Goal: Task Accomplishment & Management: Use online tool/utility

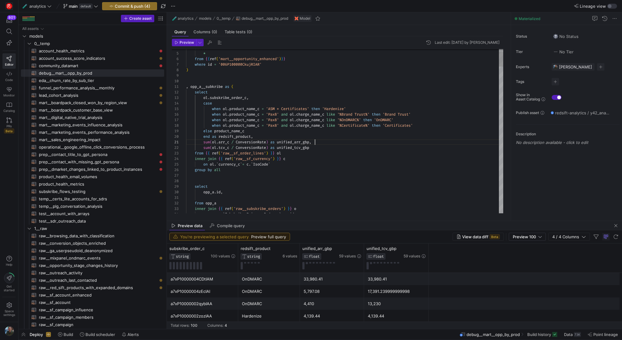
scroll to position [0, 128]
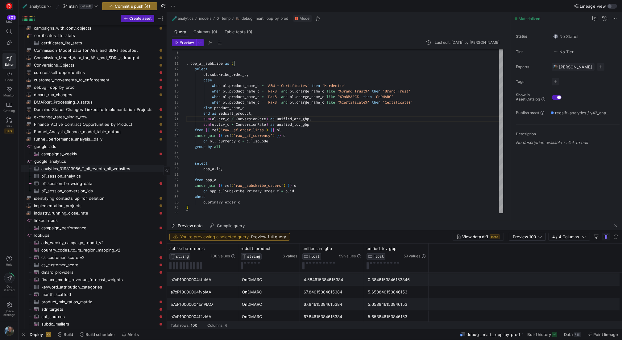
scroll to position [733, 0]
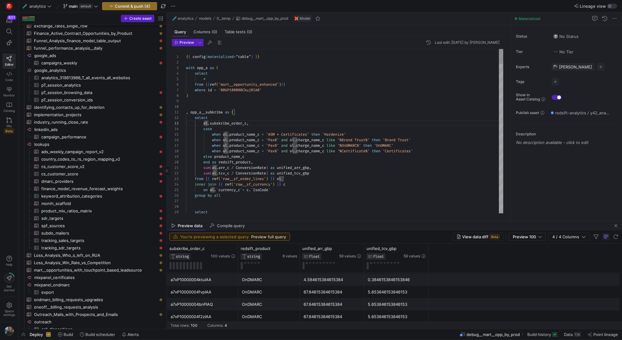
scroll to position [28, 35]
click at [272, 134] on div at bounding box center [311, 170] width 622 height 340
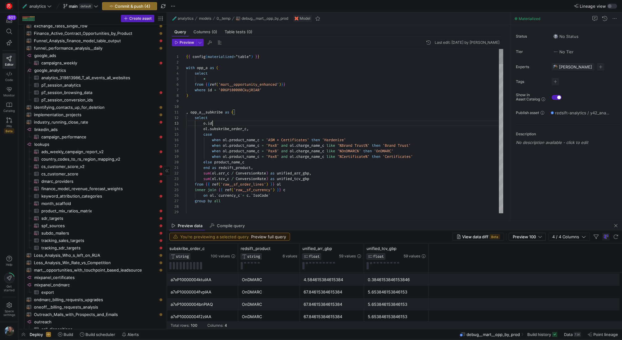
scroll to position [11, 29]
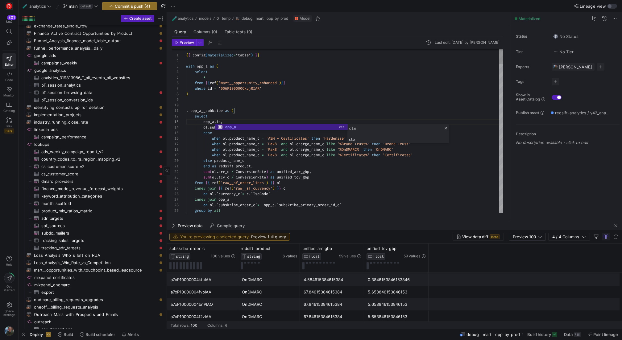
scroll to position [11, 29]
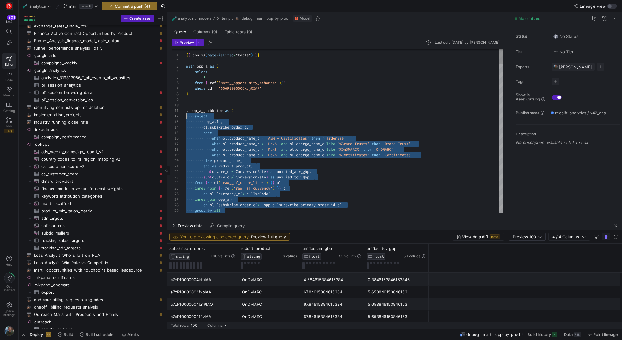
scroll to position [6, 0]
drag, startPoint x: 229, startPoint y: 211, endPoint x: 172, endPoint y: 118, distance: 109.0
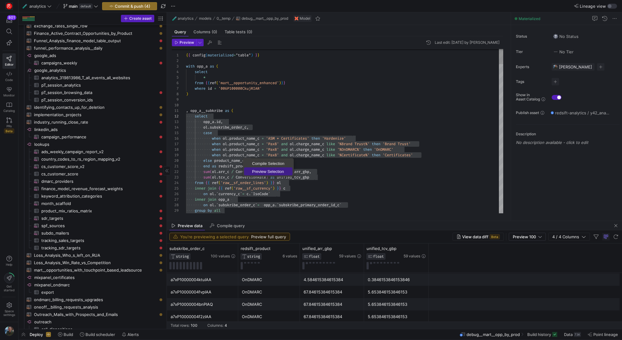
click at [263, 171] on span "Preview Selection" at bounding box center [268, 172] width 48 height 4
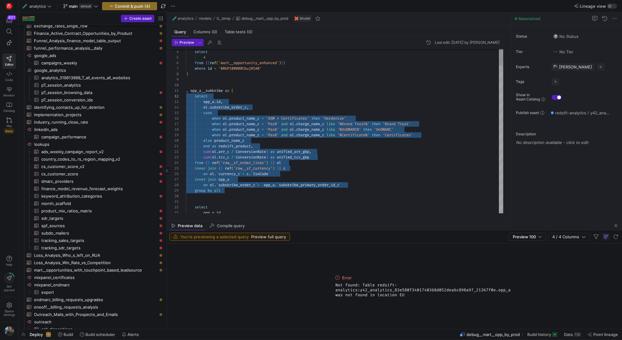
scroll to position [0, 9]
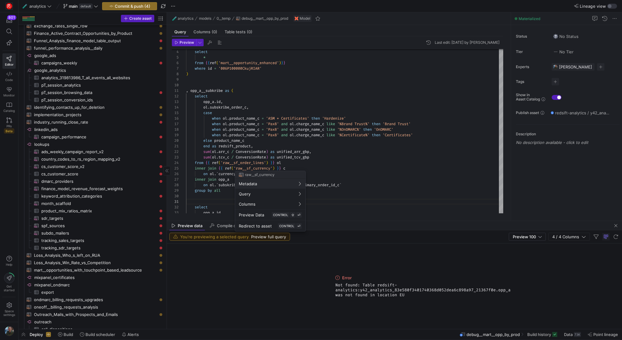
click at [260, 94] on div at bounding box center [311, 170] width 622 height 340
drag, startPoint x: 269, startPoint y: 67, endPoint x: 190, endPoint y: 67, distance: 79.9
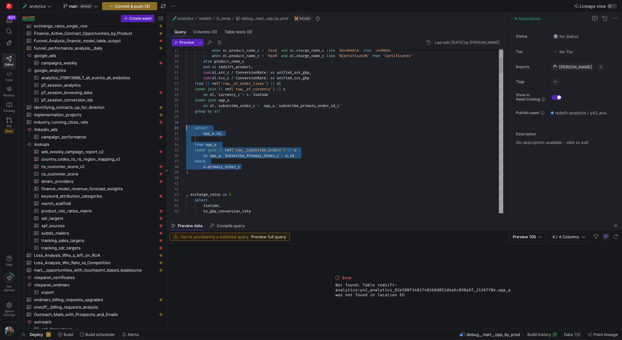
scroll to position [0, 0]
drag, startPoint x: 253, startPoint y: 167, endPoint x: 160, endPoint y: 127, distance: 101.5
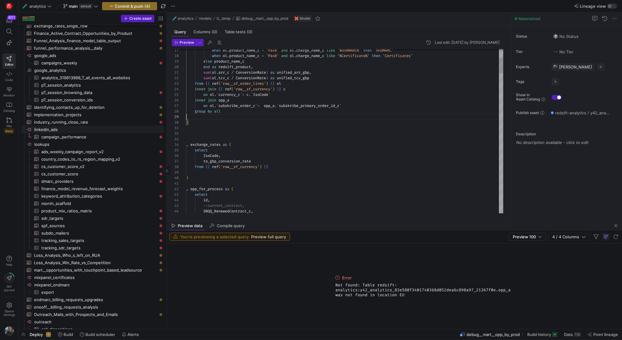
scroll to position [39, 35]
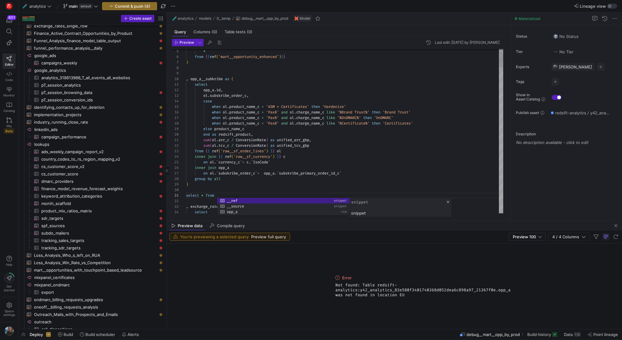
scroll to position [0, 65]
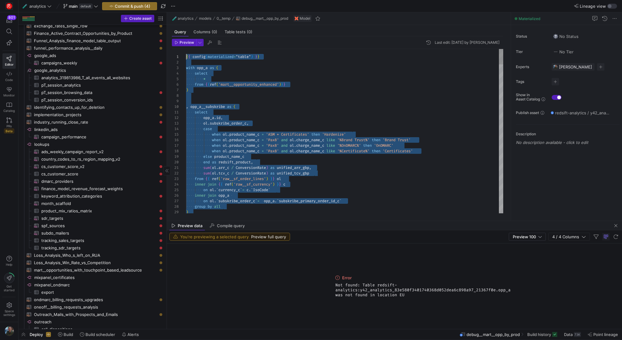
drag, startPoint x: 263, startPoint y: 196, endPoint x: 194, endPoint y: -2, distance: 209.6
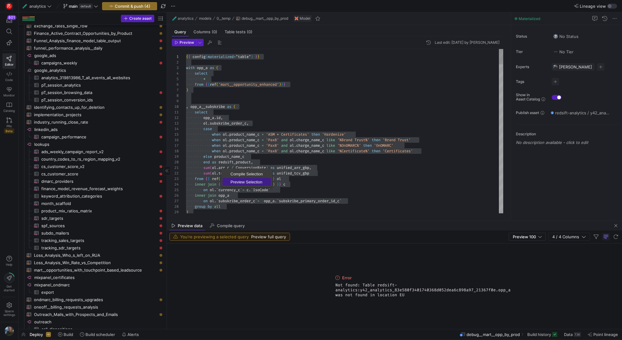
click at [253, 179] on link "Preview Selection" at bounding box center [247, 182] width 48 height 8
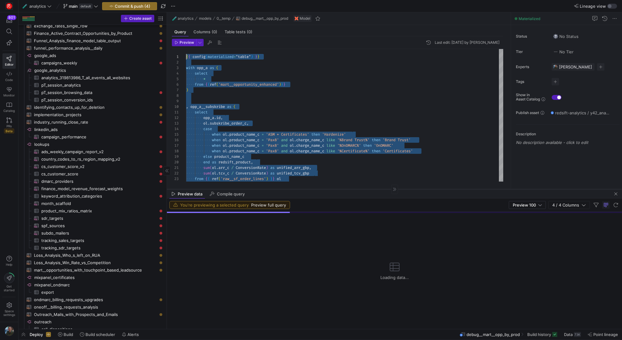
drag, startPoint x: 346, startPoint y: 221, endPoint x: 347, endPoint y: 189, distance: 31.8
click at [347, 189] on div at bounding box center [394, 189] width 455 height 0
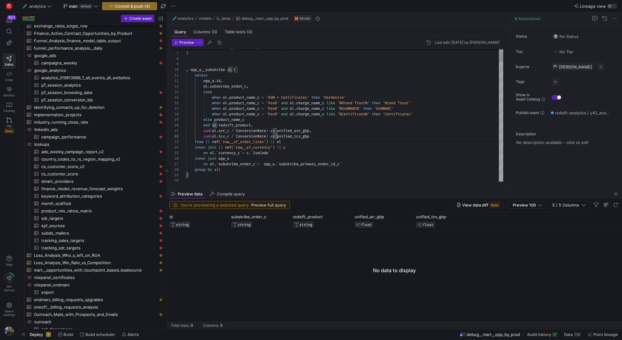
scroll to position [17, 102]
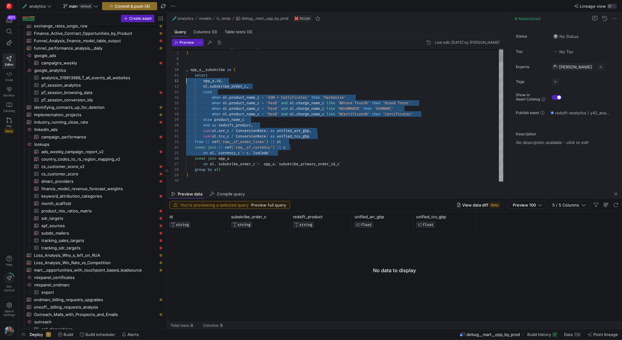
scroll to position [6, 0]
drag, startPoint x: 280, startPoint y: 152, endPoint x: 181, endPoint y: 77, distance: 124.6
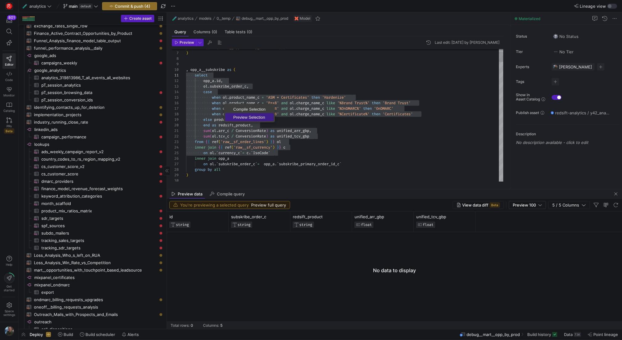
click at [243, 118] on span "Preview Selection" at bounding box center [249, 117] width 48 height 4
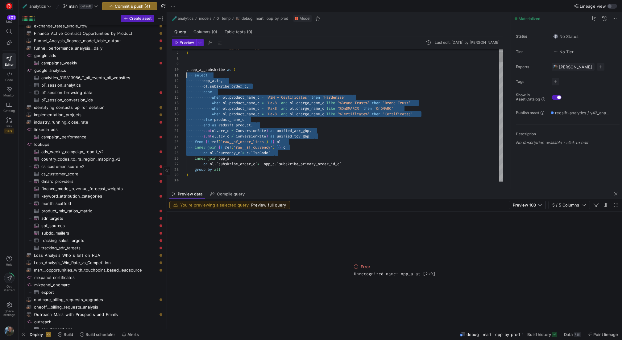
drag, startPoint x: 283, startPoint y: 153, endPoint x: 180, endPoint y: 75, distance: 130.2
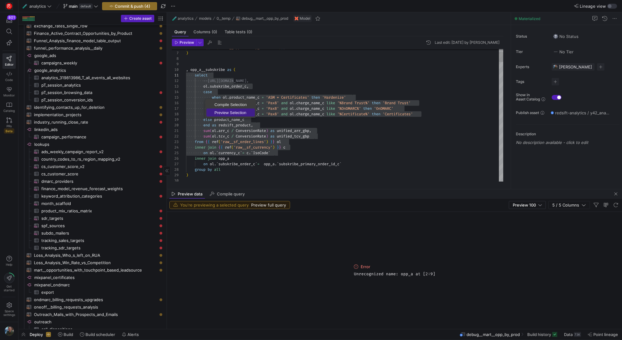
click at [231, 112] on span "Preview Selection" at bounding box center [230, 113] width 48 height 4
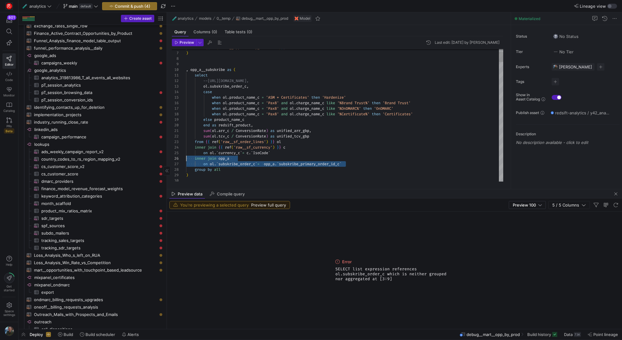
scroll to position [28, 0]
drag, startPoint x: 348, startPoint y: 165, endPoint x: 181, endPoint y: 157, distance: 167.2
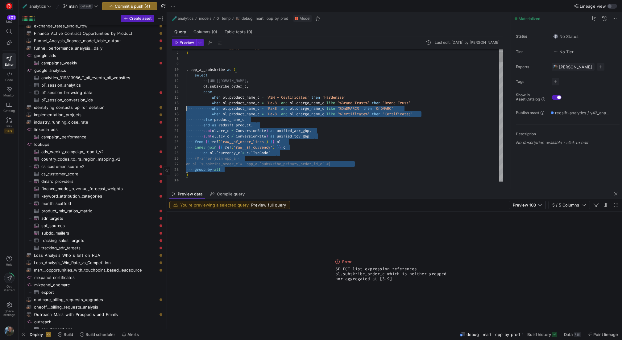
scroll to position [6, 0]
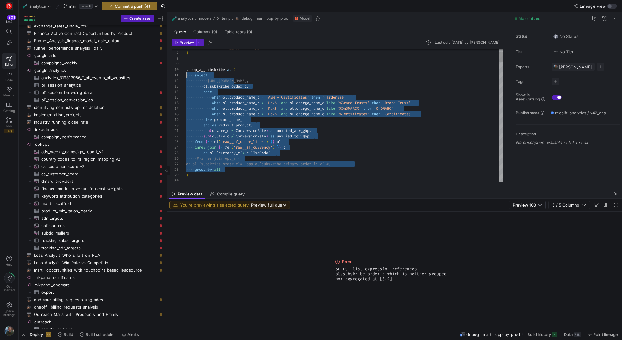
drag, startPoint x: 250, startPoint y: 170, endPoint x: 173, endPoint y: 77, distance: 120.8
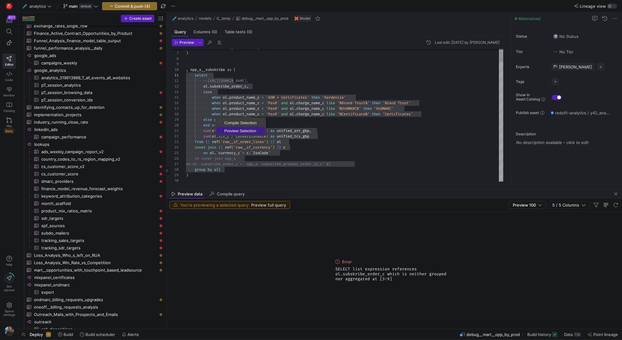
click at [227, 130] on span "Preview Selection" at bounding box center [240, 131] width 48 height 4
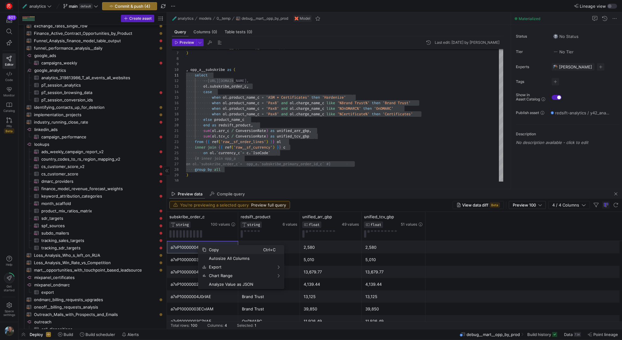
click at [228, 249] on span "Copy" at bounding box center [234, 250] width 57 height 9
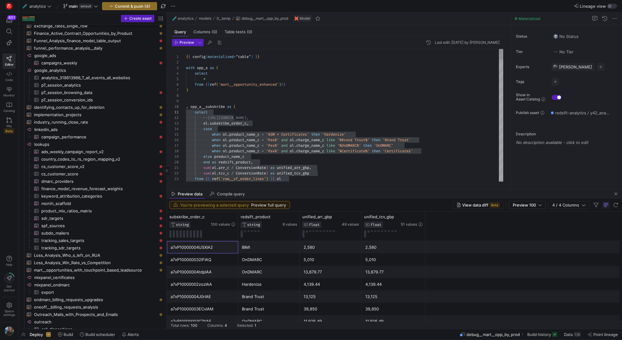
scroll to position [22, 20]
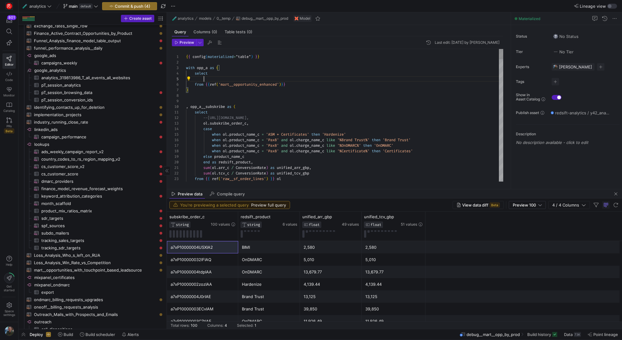
scroll to position [22, 18]
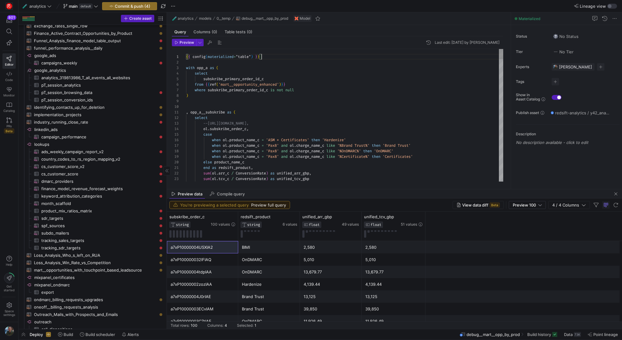
scroll to position [0, 76]
drag, startPoint x: 305, startPoint y: 91, endPoint x: 156, endPoint y: 69, distance: 150.7
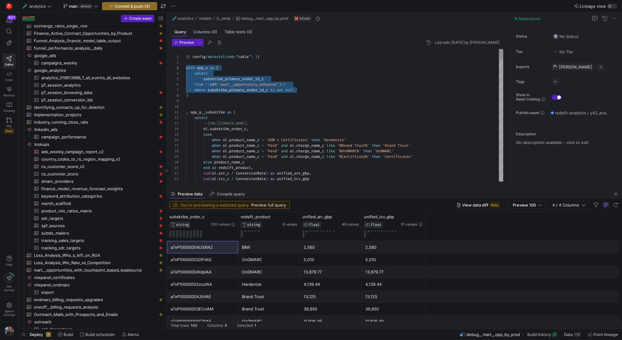
drag, startPoint x: 305, startPoint y: 90, endPoint x: 181, endPoint y: 71, distance: 124.8
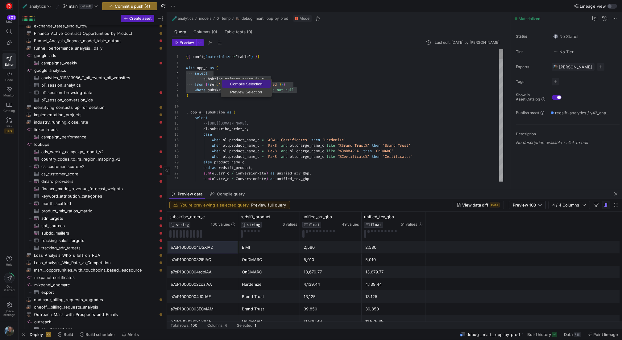
click at [231, 88] on link "Compile Selection" at bounding box center [246, 84] width 48 height 8
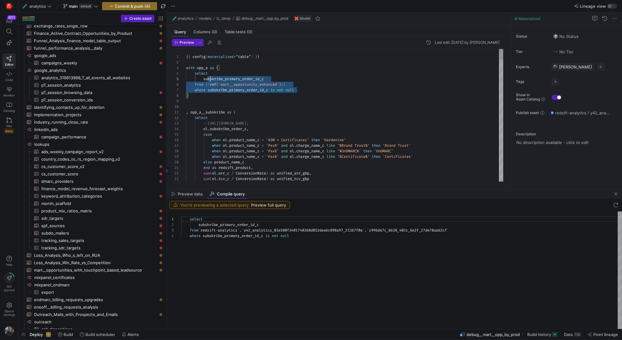
scroll to position [22, 9]
drag, startPoint x: 307, startPoint y: 87, endPoint x: 179, endPoint y: 73, distance: 128.9
click at [208, 93] on span "Preview Selection" at bounding box center [218, 95] width 48 height 4
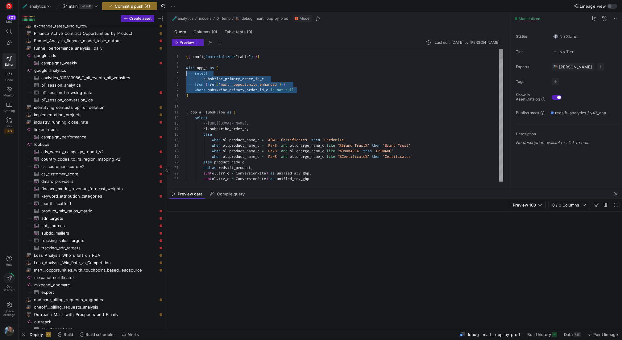
scroll to position [17, 0]
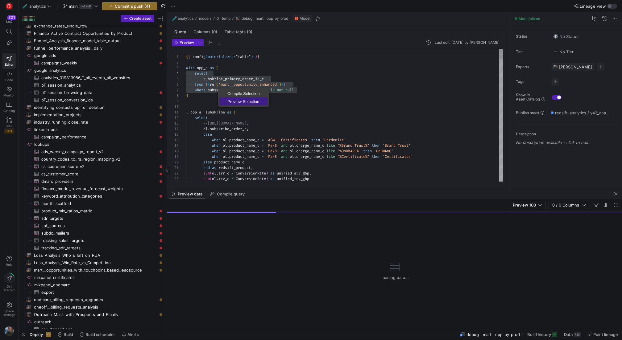
click at [229, 100] on span "Preview Selection" at bounding box center [243, 102] width 48 height 4
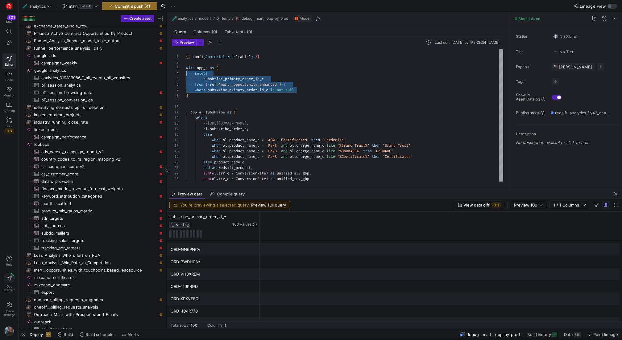
scroll to position [216, 0]
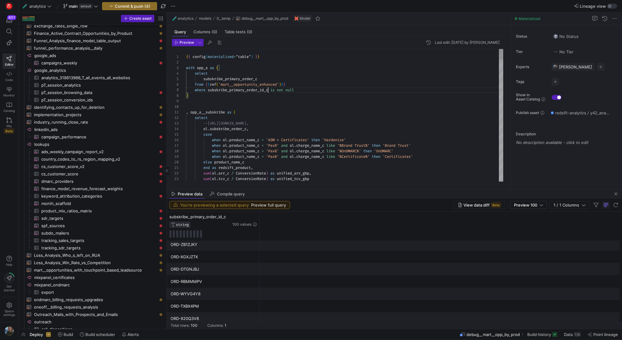
type textarea "{{ config(materialized="table") }} with opp_a as ( select subskribe_primary_ord…"
drag, startPoint x: 301, startPoint y: 87, endPoint x: 182, endPoint y: 73, distance: 119.1
drag, startPoint x: 298, startPoint y: 91, endPoint x: 184, endPoint y: 74, distance: 115.7
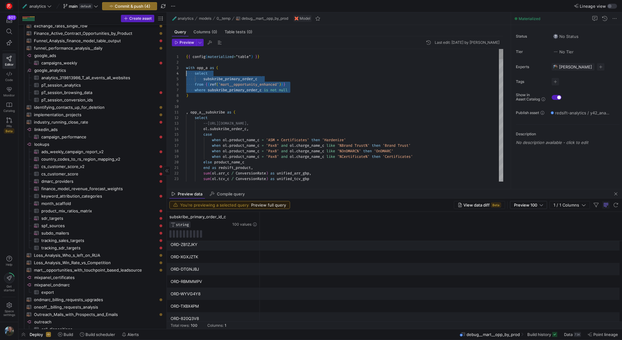
click at [226, 95] on span "Preview Selection" at bounding box center [236, 96] width 48 height 4
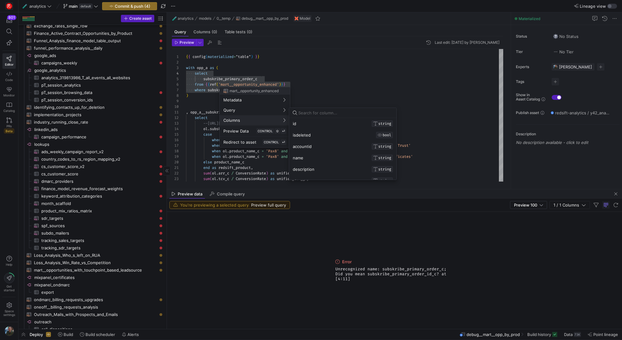
click at [321, 113] on input at bounding box center [345, 112] width 94 height 5
type input "s"
type input "o"
type input "primar"
click at [307, 76] on div at bounding box center [311, 170] width 622 height 340
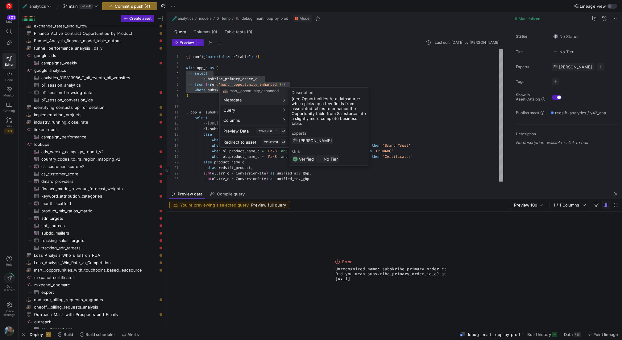
click at [92, 60] on div at bounding box center [311, 170] width 622 height 340
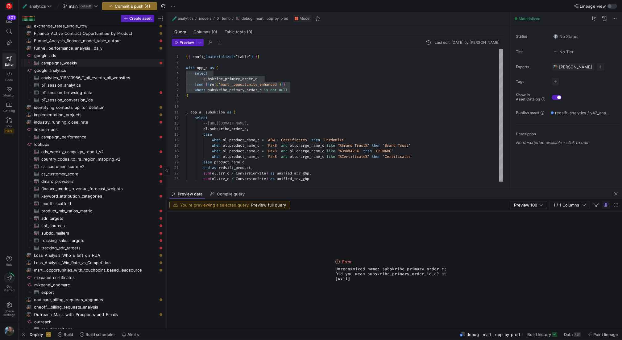
click at [91, 60] on span "campaigns_weekly​​​​​​​​​" at bounding box center [99, 63] width 116 height 7
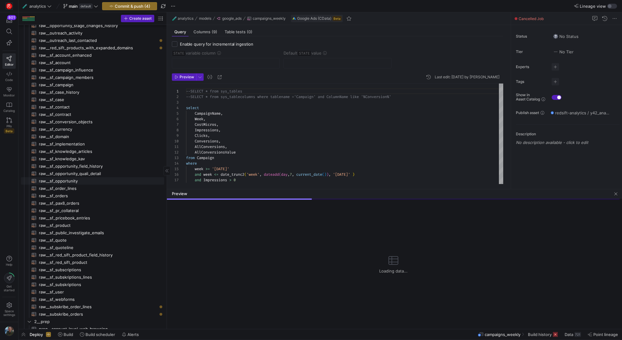
scroll to position [240, 0]
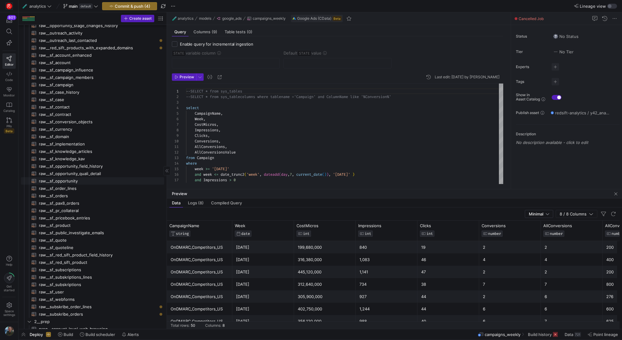
click at [80, 178] on span "raw__sf_opportunity​​​​​​​​​​" at bounding box center [98, 181] width 118 height 7
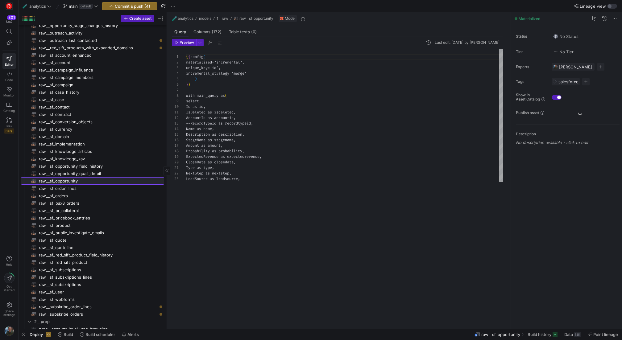
scroll to position [56, 0]
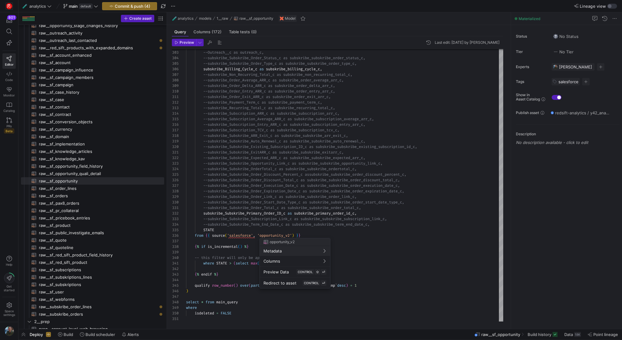
click at [295, 207] on div at bounding box center [311, 170] width 622 height 340
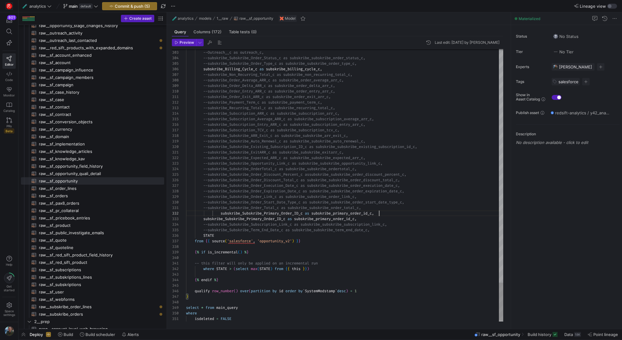
scroll to position [6, 193]
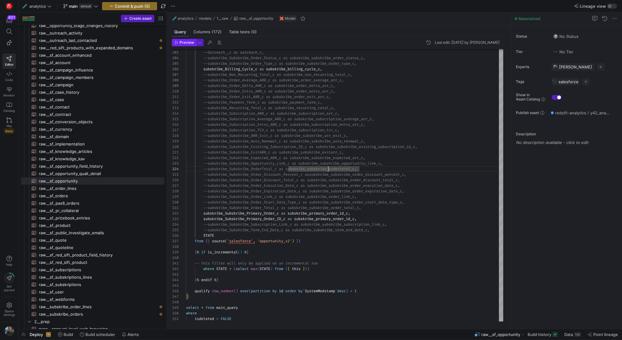
click at [189, 45] on span "button" at bounding box center [184, 42] width 24 height 7
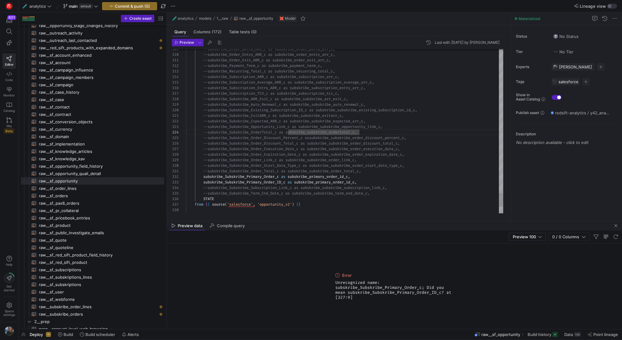
type textarea "--subskribe_Subskribe_Order_Total_c as subskribe_subskribe_order_total_c, subsk…"
click at [185, 43] on span "Preview" at bounding box center [187, 42] width 15 height 4
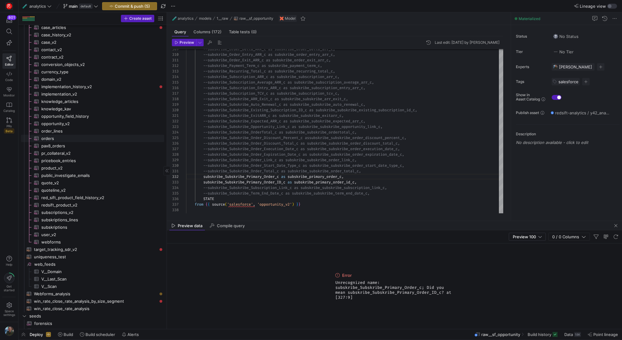
scroll to position [1396, 0]
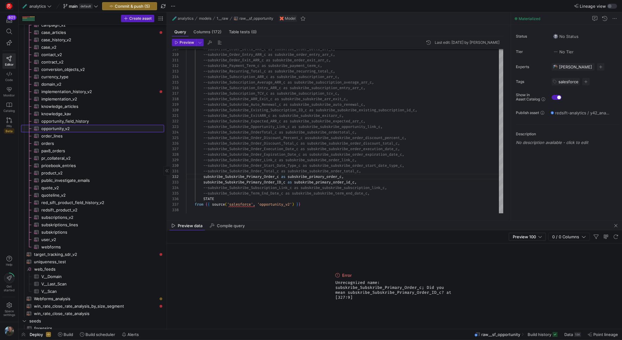
click at [76, 126] on span "opportunity_v2​​​​​​​​​" at bounding box center [99, 128] width 116 height 7
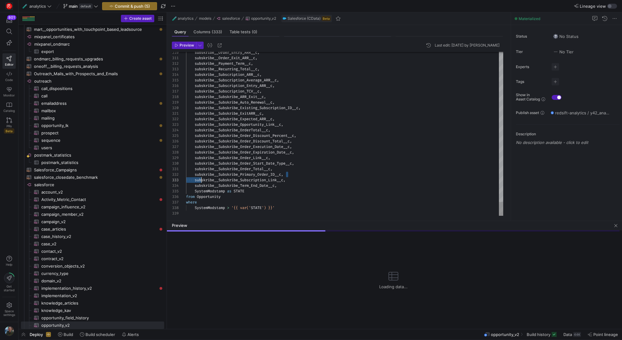
scroll to position [6, 9]
drag, startPoint x: 289, startPoint y: 173, endPoint x: 196, endPoint y: 173, distance: 93.5
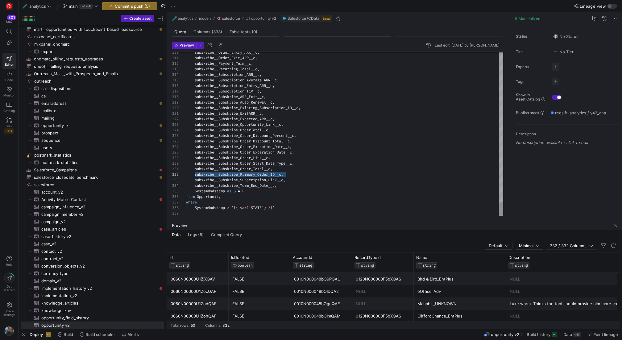
scroll to position [0, 89]
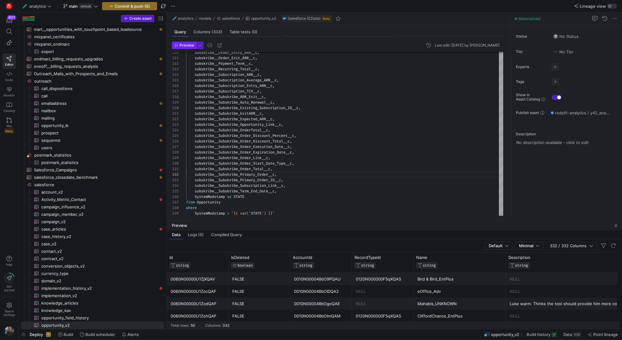
click at [183, 45] on span "Preview" at bounding box center [187, 45] width 15 height 4
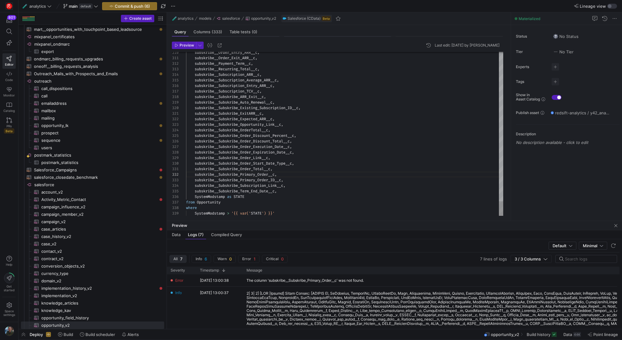
scroll to position [6, 73]
click at [190, 42] on span "button" at bounding box center [184, 45] width 24 height 7
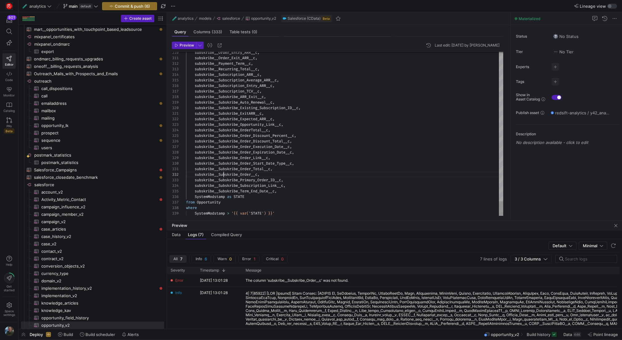
scroll to position [6, 73]
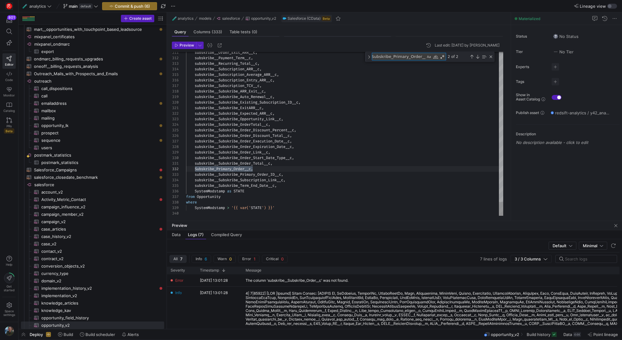
scroll to position [6, 69]
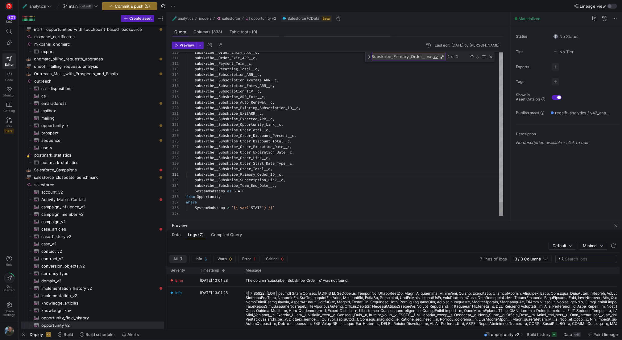
type textarea "subskribe__Subskribe_ExitARR__c, subskribe__Subskribe_Expected_ARR__c, subskrib…"
click at [492, 56] on div "Close (Escape)" at bounding box center [491, 56] width 5 height 5
click at [140, 5] on span "Commit & push (5)" at bounding box center [132, 6] width 35 height 5
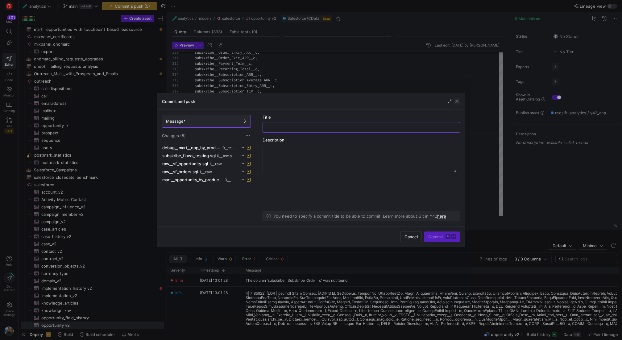
click at [457, 102] on span "button" at bounding box center [457, 101] width 6 height 6
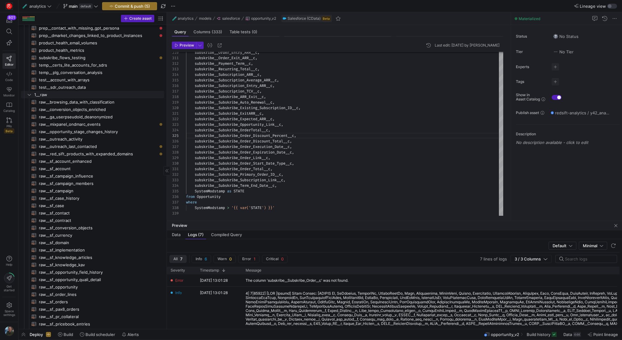
scroll to position [0, 0]
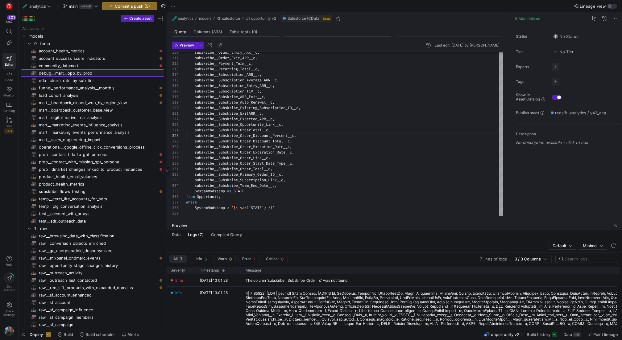
click at [74, 74] on span "debug__mart__opp_by_prod​​​​​​​​​​" at bounding box center [98, 73] width 118 height 7
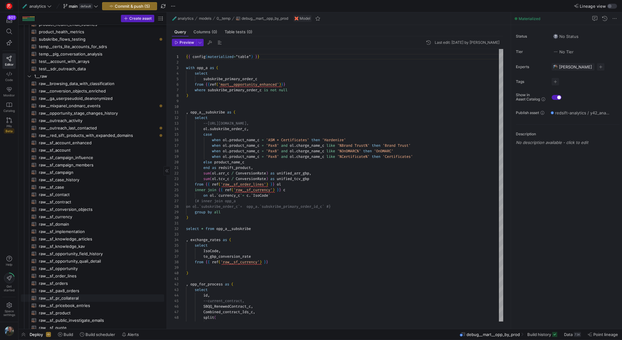
scroll to position [179, 0]
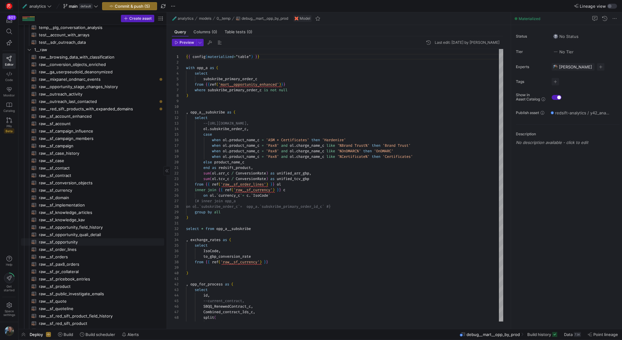
click at [81, 242] on span "raw__sf_opportunity​​​​​​​​​​" at bounding box center [98, 242] width 118 height 7
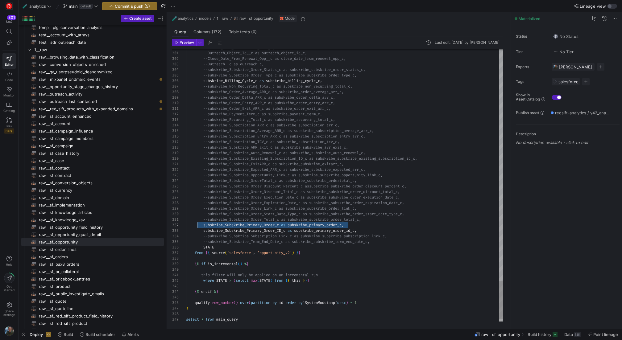
drag, startPoint x: 358, startPoint y: 225, endPoint x: 198, endPoint y: 226, distance: 160.2
type textarea "--subskribe_Subskribe_Order_Total_c as subskribe_subskribe_order_total_c, subsk…"
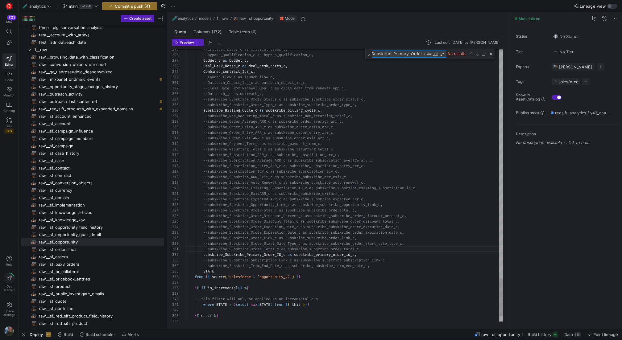
scroll to position [0, 0]
type textarea "Subskribe_Primary_Order_c"
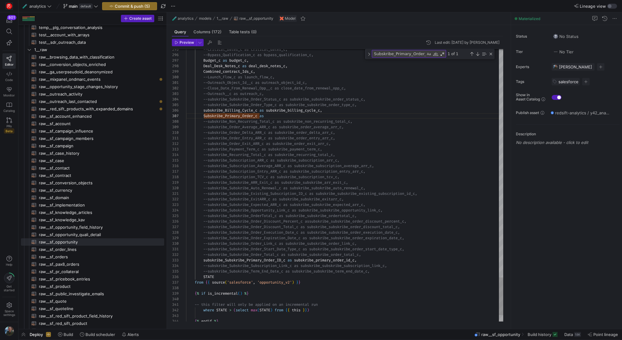
scroll to position [33, 82]
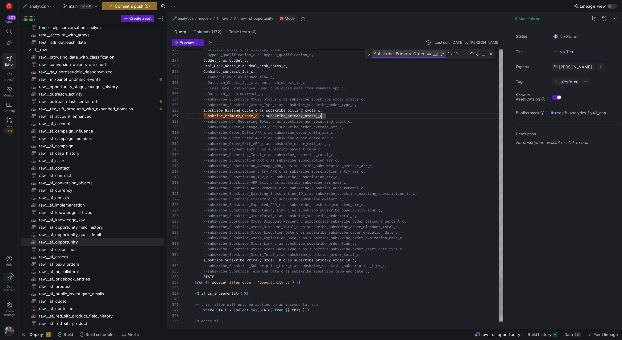
scroll to position [33, 133]
click at [179, 42] on span "Preview" at bounding box center [184, 42] width 19 height 4
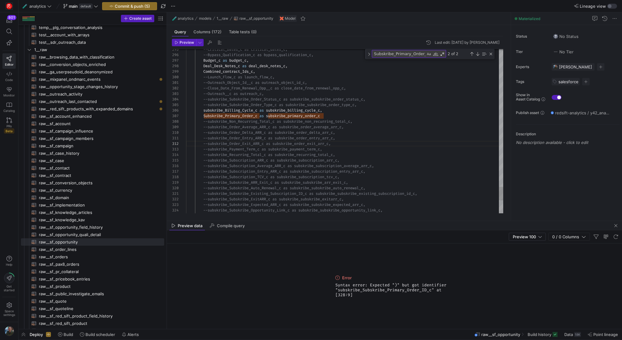
type textarea "--Outreach_Object_Id__c as outreach_object_id_c, --Close_Date_From_Renewal_Opp_…"
click at [190, 43] on span "Preview" at bounding box center [187, 42] width 15 height 4
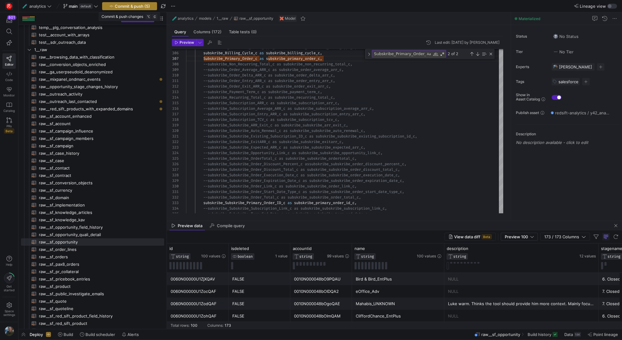
click at [127, 6] on span "Commit & push (5)" at bounding box center [132, 6] width 35 height 5
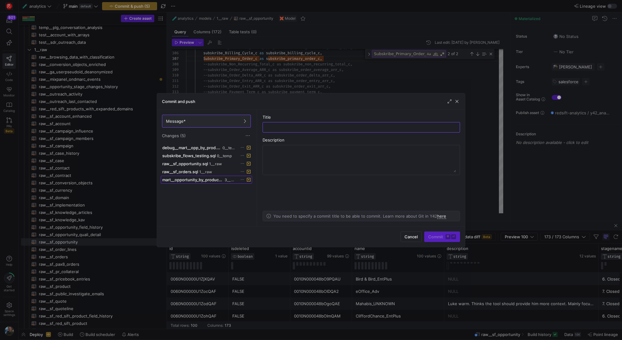
click at [192, 178] on span "mart__opportunity_by_product_line.sql" at bounding box center [192, 179] width 61 height 5
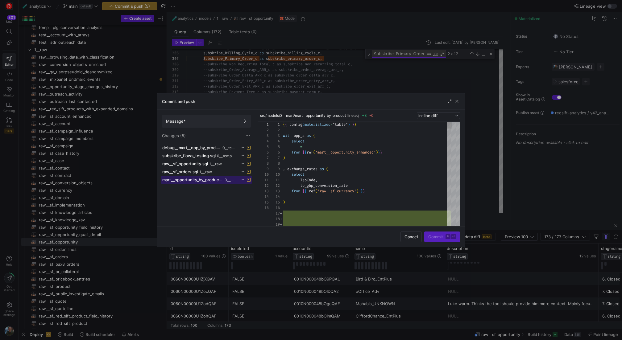
scroll to position [56, 0]
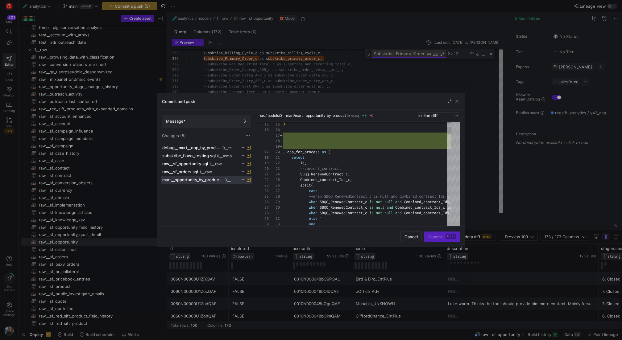
click at [242, 178] on icon at bounding box center [242, 180] width 4 height 4
click at [259, 194] on span "Discard" at bounding box center [265, 196] width 43 height 5
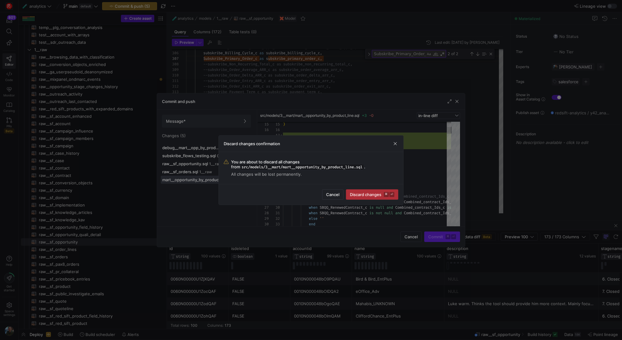
click at [373, 195] on span "Discard changes ⌘ ⏎" at bounding box center [372, 194] width 44 height 5
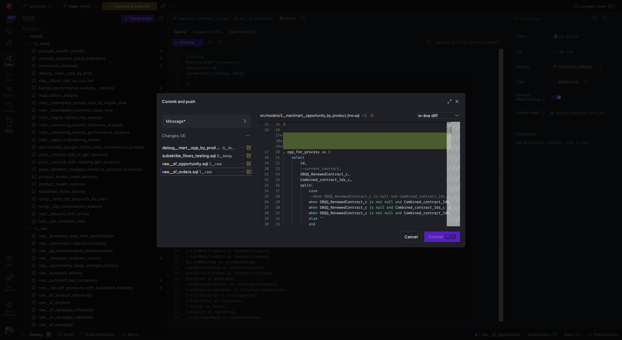
click at [222, 172] on div "raw__sf_orders.sql 1__raw" at bounding box center [199, 171] width 75 height 5
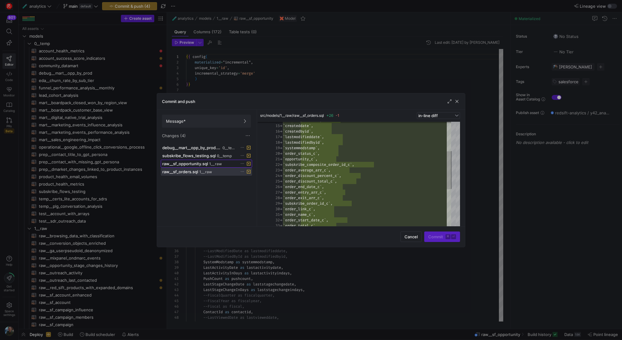
click at [187, 160] on span at bounding box center [206, 163] width 91 height 7
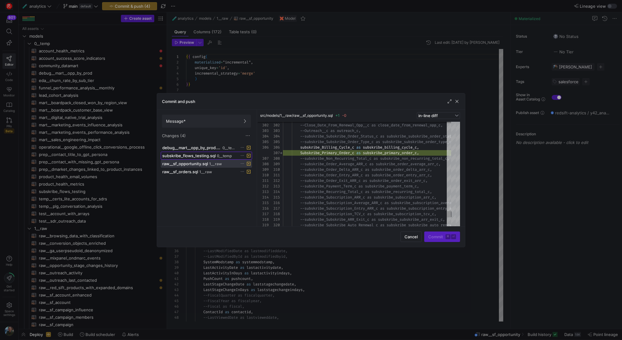
click at [197, 156] on span "subskribe_flows_testing.sql" at bounding box center [188, 155] width 53 height 5
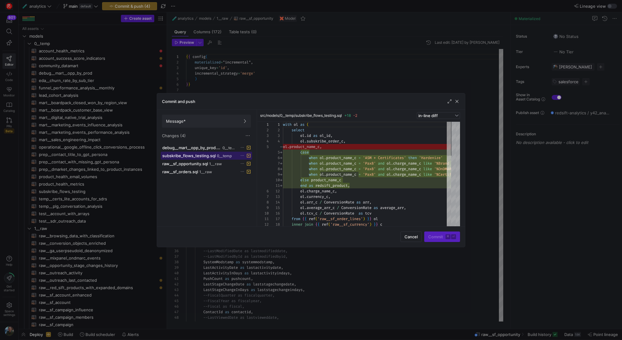
scroll to position [50, 0]
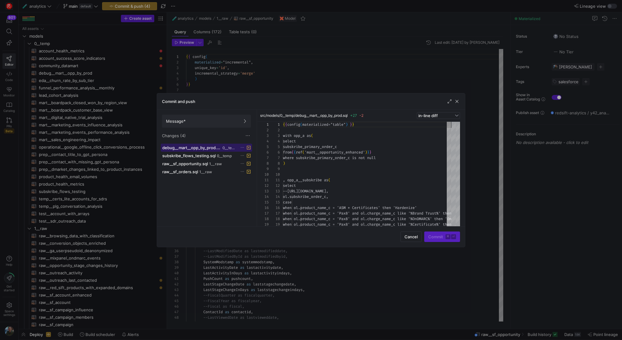
click at [204, 148] on span "debug__mart__opp_by_prod.sql" at bounding box center [191, 147] width 59 height 5
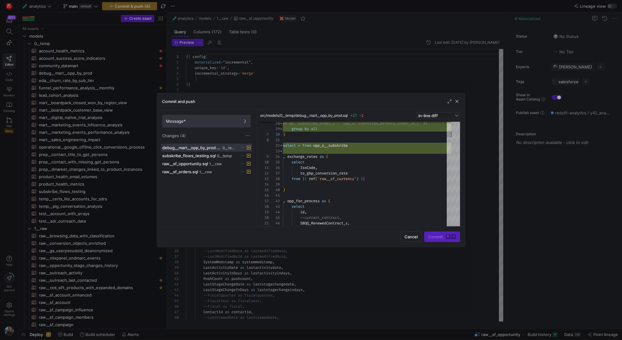
click at [216, 120] on span "Message*" at bounding box center [206, 121] width 81 height 5
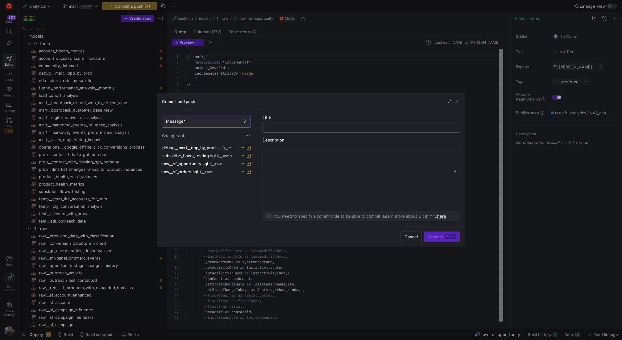
click at [277, 125] on input "text" at bounding box center [361, 127] width 187 height 5
paste input "Subskribe_Primary_Order__c"
type input "added Subskribe_Primary_Order__c to sf_opp"
click at [449, 233] on span "submit" at bounding box center [442, 237] width 35 height 10
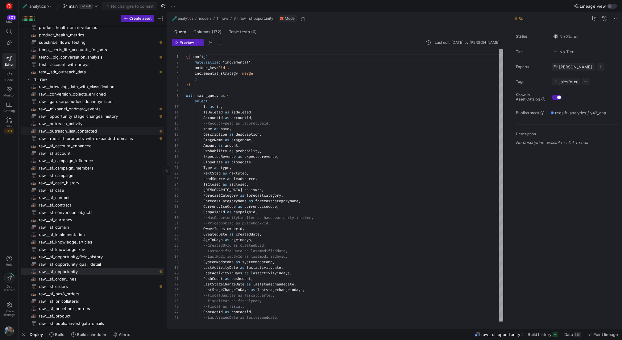
scroll to position [188, 0]
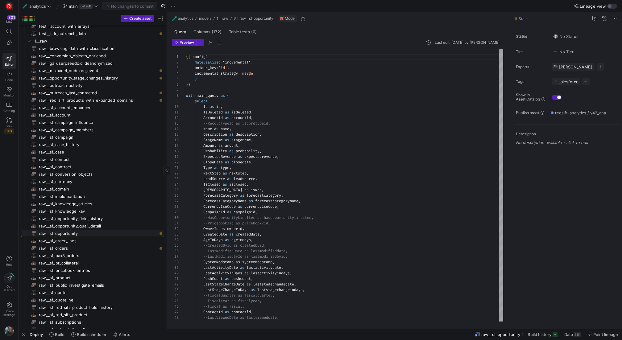
click at [88, 235] on span "raw__sf_opportunity​​​​​​​​​​" at bounding box center [98, 233] width 118 height 7
click at [209, 35] on div "Columns (172)" at bounding box center [207, 31] width 33 height 9
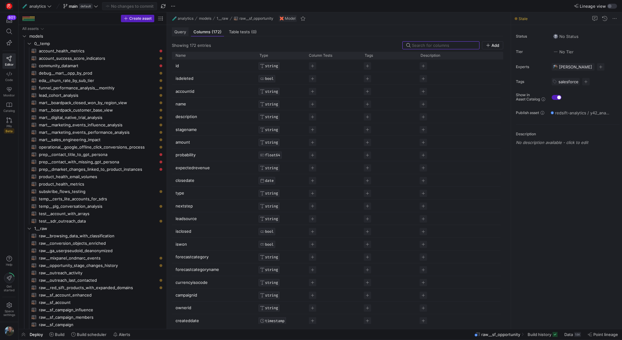
click at [180, 35] on div "Query" at bounding box center [180, 31] width 17 height 9
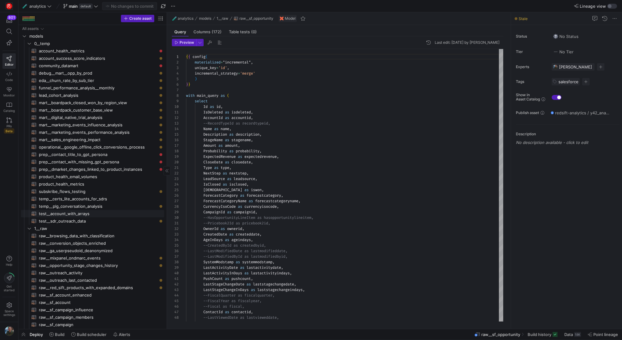
scroll to position [56, 0]
click at [59, 339] on span at bounding box center [57, 335] width 20 height 10
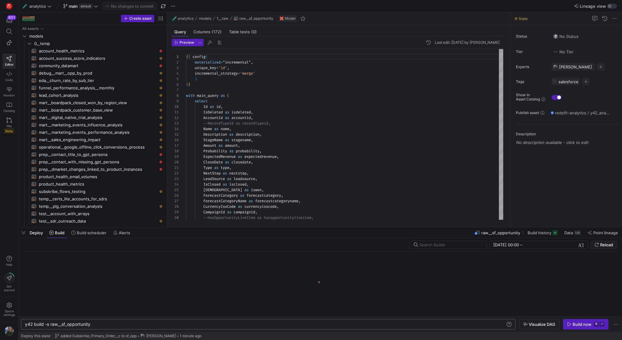
click at [182, 324] on div "y42 build -s raw__sf_opportunity" at bounding box center [265, 324] width 481 height 5
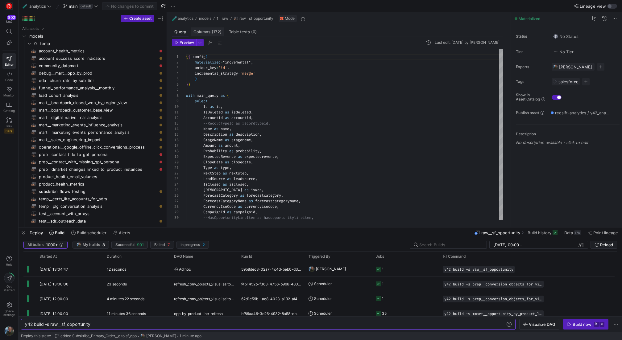
click at [212, 33] on span "(172)" at bounding box center [217, 32] width 10 height 4
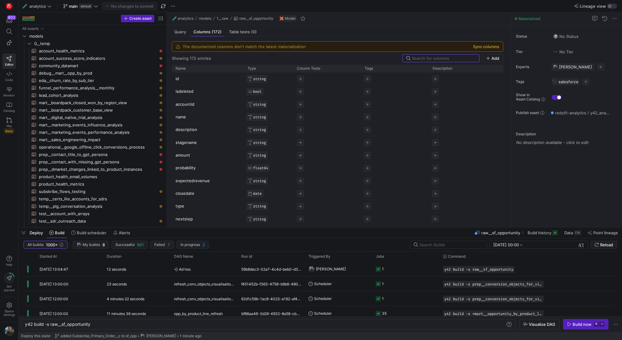
click at [494, 48] on button "Sync columns" at bounding box center [486, 46] width 26 height 5
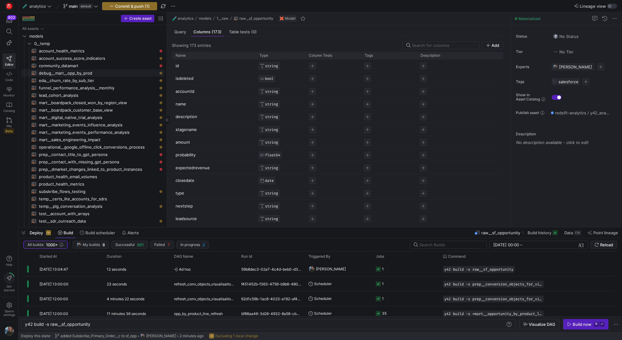
click at [77, 74] on span "debug__mart__opp_by_prod​​​​​​​​​​" at bounding box center [98, 73] width 118 height 7
type textarea "y42 build -s debug__mart__opp_by_prod"
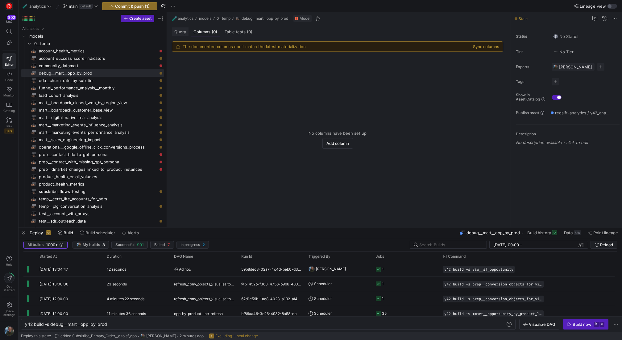
click at [185, 34] on span "Query" at bounding box center [180, 32] width 12 height 4
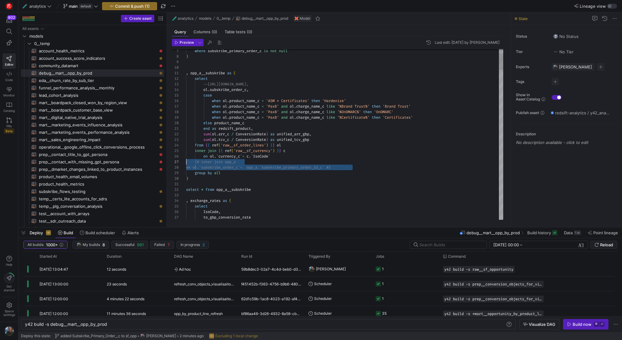
scroll to position [33, 0]
drag, startPoint x: 359, startPoint y: 169, endPoint x: 177, endPoint y: 163, distance: 181.3
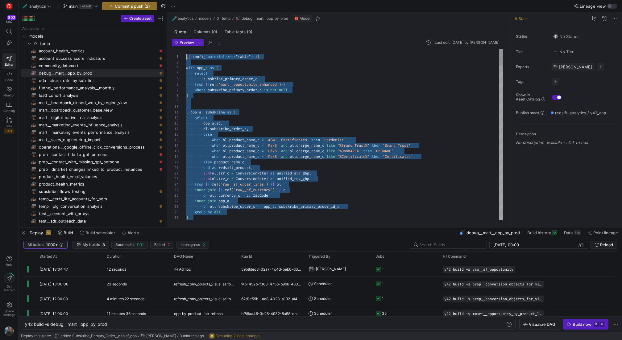
drag, startPoint x: 259, startPoint y: 189, endPoint x: 190, endPoint y: 22, distance: 180.7
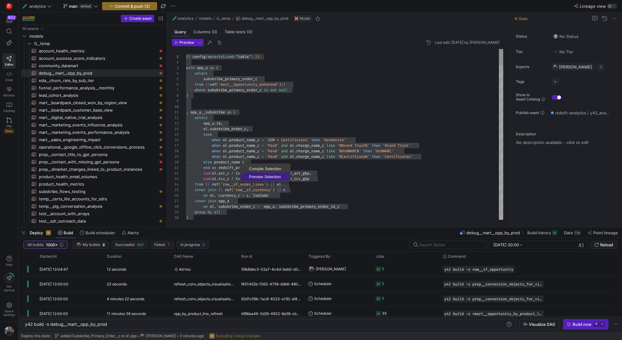
click at [263, 175] on span "Preview Selection" at bounding box center [265, 177] width 48 height 4
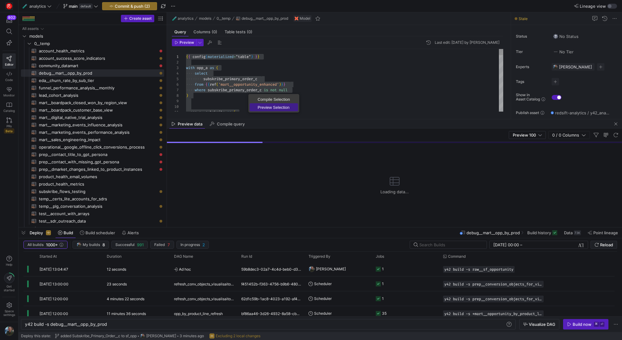
click at [267, 106] on span "Preview Selection" at bounding box center [274, 108] width 48 height 4
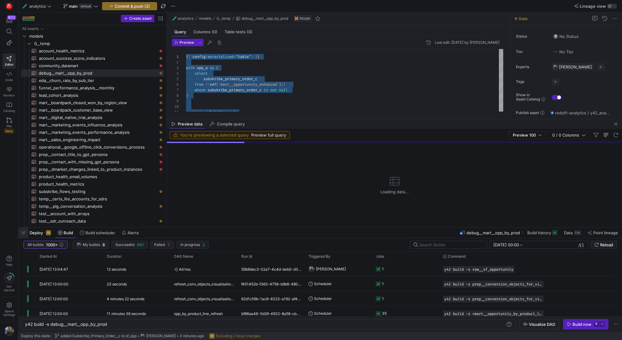
click at [26, 230] on span "button" at bounding box center [24, 233] width 10 height 10
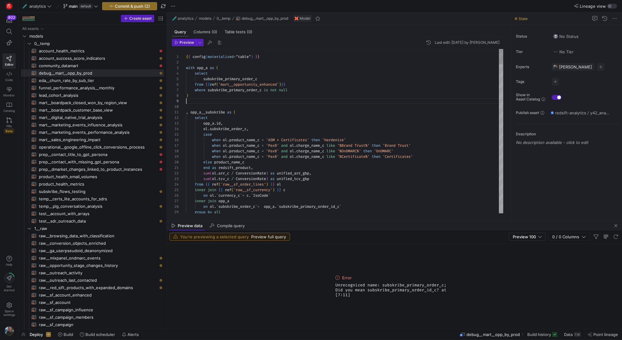
scroll to position [44, 0]
type textarea "{{ config(materialized="table") }} with opp_a as ( select subskribe_primary_ord…"
click at [67, 336] on div at bounding box center [311, 170] width 622 height 340
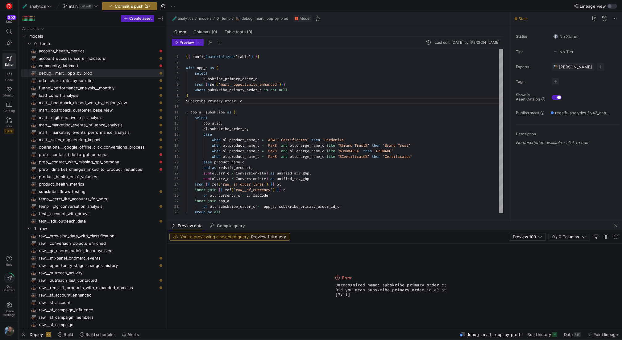
click at [67, 336] on span "Build" at bounding box center [69, 334] width 10 height 5
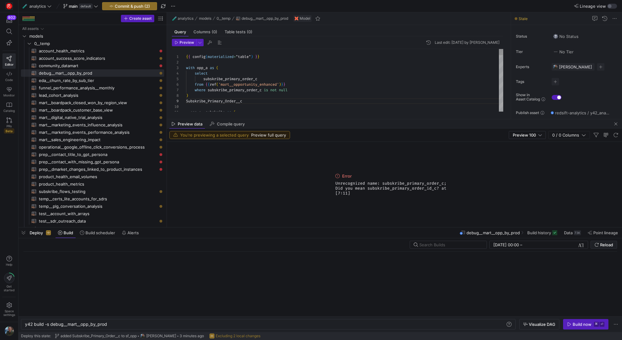
scroll to position [0, 82]
click at [100, 324] on div "y42 build -s debug__mart__opp_by_prod" at bounding box center [265, 324] width 481 height 5
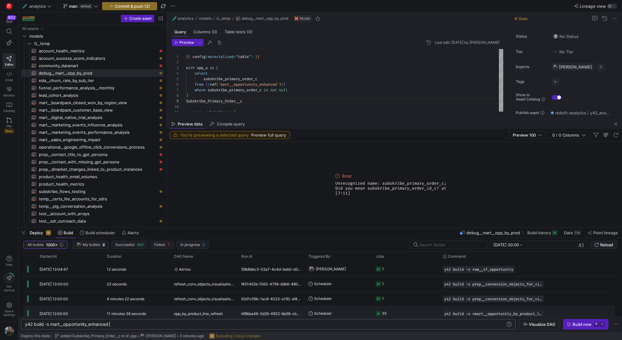
scroll to position [0, 84]
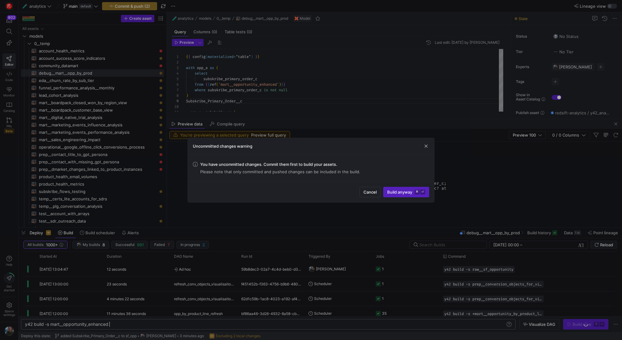
type textarea "y42 build -s mart__opportunity_enhanced"
click at [419, 195] on span "submit" at bounding box center [406, 192] width 45 height 10
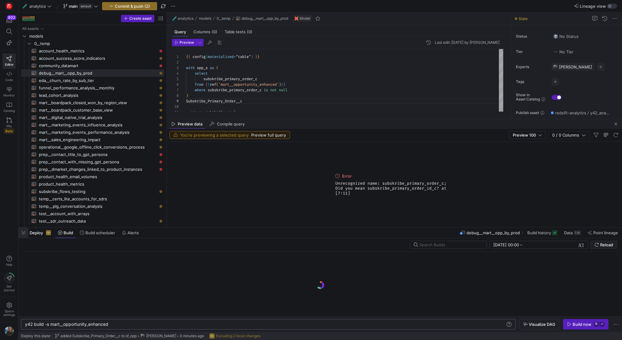
click at [26, 235] on span "button" at bounding box center [24, 233] width 10 height 10
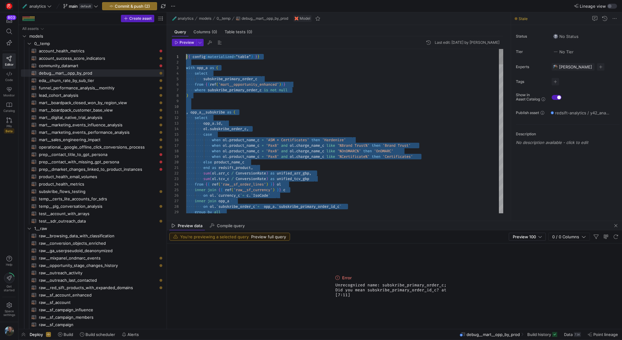
drag, startPoint x: 259, startPoint y: 201, endPoint x: 194, endPoint y: 37, distance: 175.8
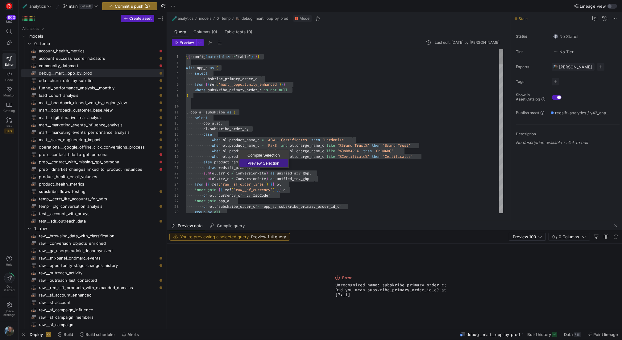
click at [251, 165] on span "Preview Selection" at bounding box center [264, 163] width 48 height 4
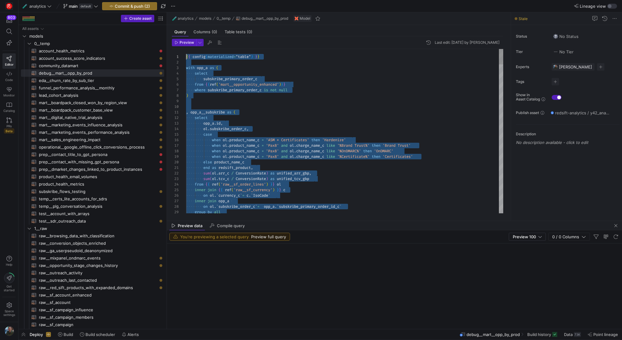
scroll to position [0, 0]
click at [73, 336] on span "Build" at bounding box center [69, 334] width 10 height 5
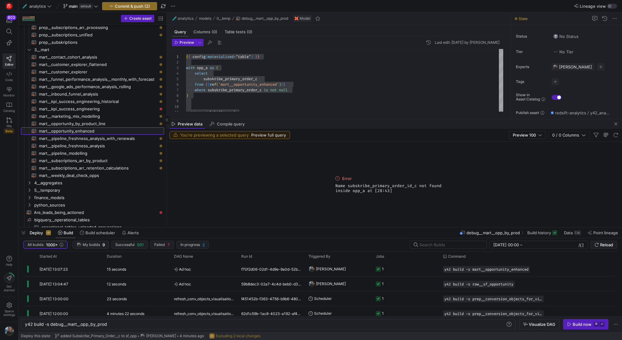
click at [99, 130] on span "mart__opportunity_enhanced​​​​​​​​​​" at bounding box center [98, 131] width 118 height 7
type textarea "{{ config(materialized="table") }} with opp as ( SELECT * except( {# sdr_c, #} …"
type textarea "y42 build -s mart__opportunity_enhanced"
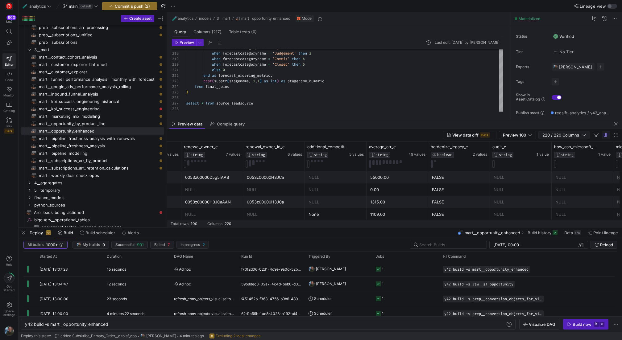
click at [574, 135] on span "220 / 220 Columns" at bounding box center [562, 135] width 39 height 5
click at [574, 147] on input "Filter Columns Input" at bounding box center [594, 146] width 49 height 12
click at [568, 147] on input "Toggle Select All Columns" at bounding box center [565, 146] width 5 height 5
checkbox input "false"
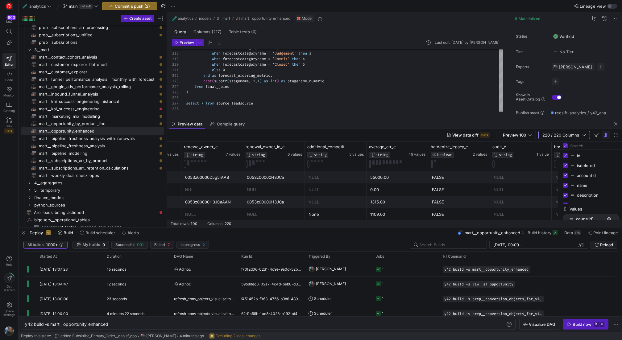
checkbox input "false"
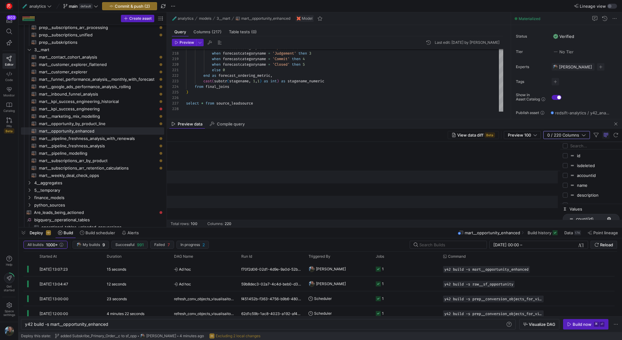
click at [571, 147] on input "Filter Columns Input" at bounding box center [594, 146] width 49 height 12
type input "primary"
click at [566, 174] on input "Press SPACE to toggle visibility (hidden)" at bounding box center [565, 175] width 5 height 5
checkbox input "true"
checkbox input "false"
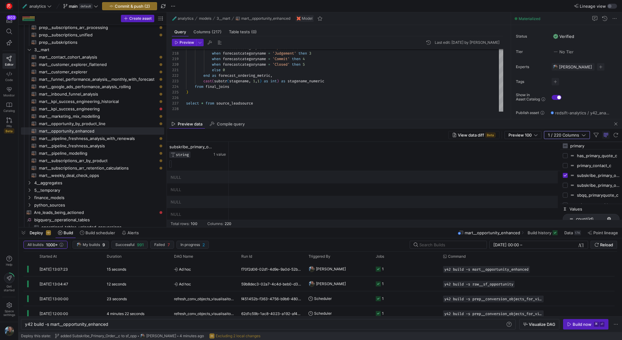
click at [566, 184] on input "Press SPACE to toggle visibility (hidden)" at bounding box center [565, 185] width 5 height 5
checkbox input "true"
drag, startPoint x: 227, startPoint y: 153, endPoint x: 257, endPoint y: 153, distance: 30.2
click at [257, 153] on div at bounding box center [258, 156] width 2 height 29
drag, startPoint x: 319, startPoint y: 159, endPoint x: 366, endPoint y: 160, distance: 46.6
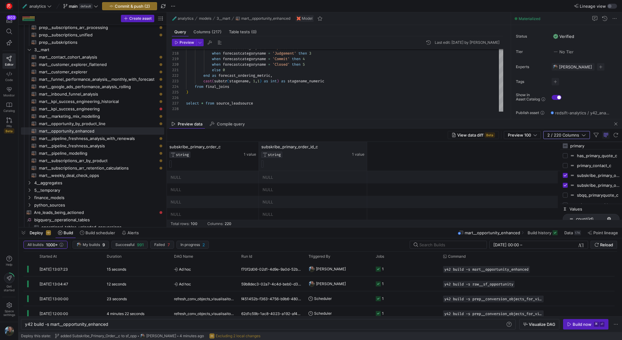
click at [366, 160] on div at bounding box center [367, 156] width 2 height 29
click at [26, 236] on span "button" at bounding box center [24, 233] width 10 height 10
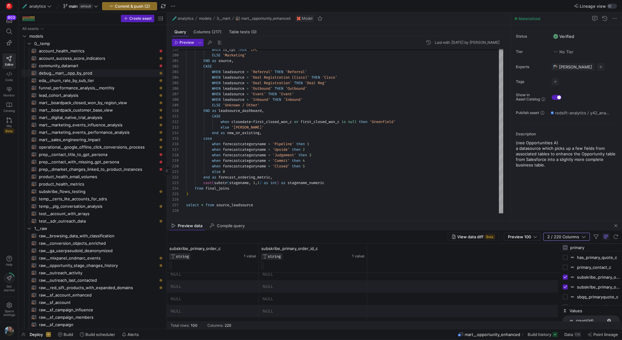
click at [86, 73] on span "debug__mart__opp_by_prod​​​​​​​​​​" at bounding box center [98, 73] width 118 height 7
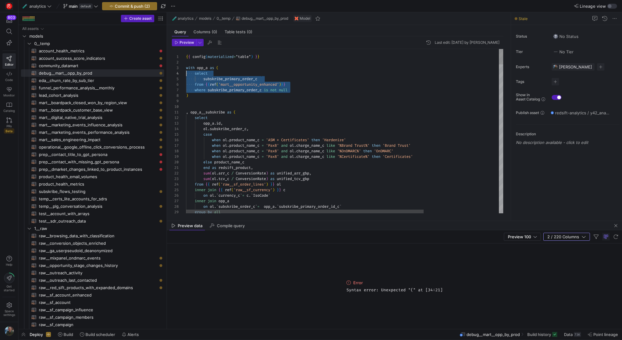
drag, startPoint x: 299, startPoint y: 90, endPoint x: 152, endPoint y: 73, distance: 148.2
click at [262, 96] on span "Preview Selection" at bounding box center [274, 97] width 48 height 4
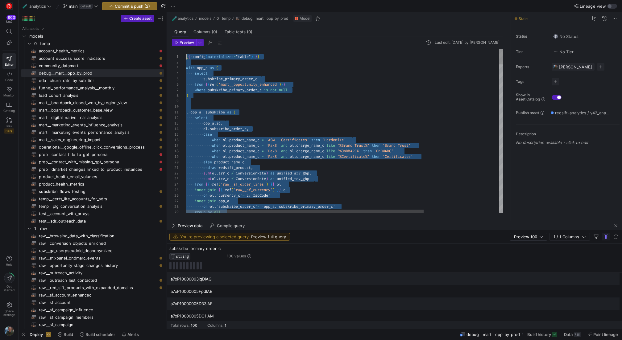
drag, startPoint x: 262, startPoint y: 182, endPoint x: 184, endPoint y: 56, distance: 148.3
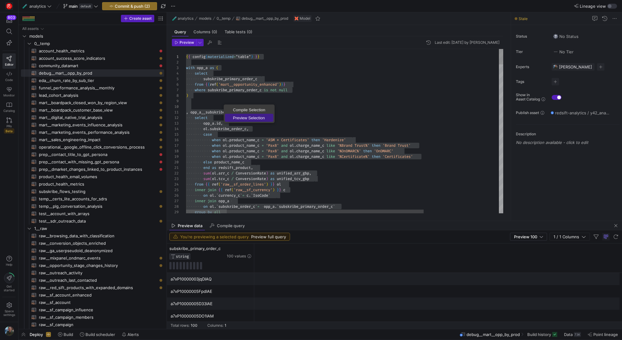
click at [240, 117] on span "Preview Selection" at bounding box center [249, 118] width 48 height 4
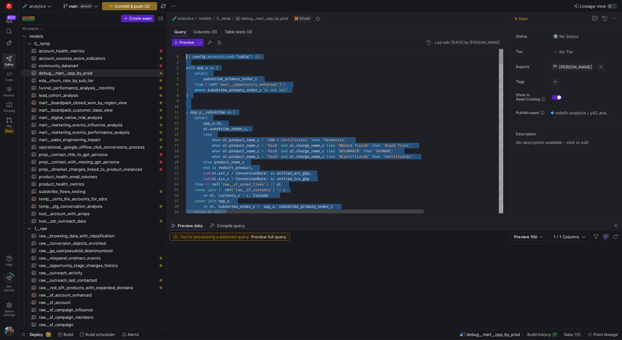
drag, startPoint x: 261, startPoint y: 141, endPoint x: 181, endPoint y: 22, distance: 143.5
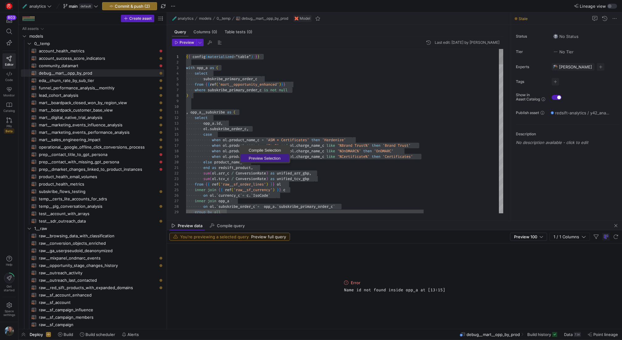
click at [257, 158] on span "Preview Selection" at bounding box center [265, 158] width 48 height 4
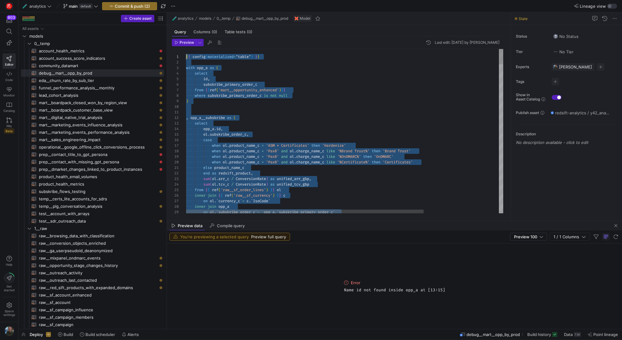
drag, startPoint x: 264, startPoint y: 93, endPoint x: 148, endPoint y: -64, distance: 195.1
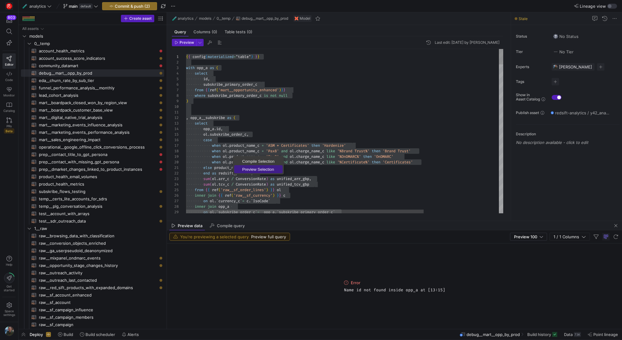
click at [256, 168] on span "Preview Selection" at bounding box center [258, 170] width 48 height 4
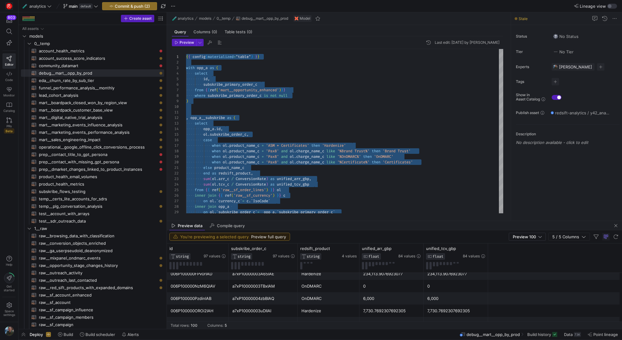
scroll to position [434, 0]
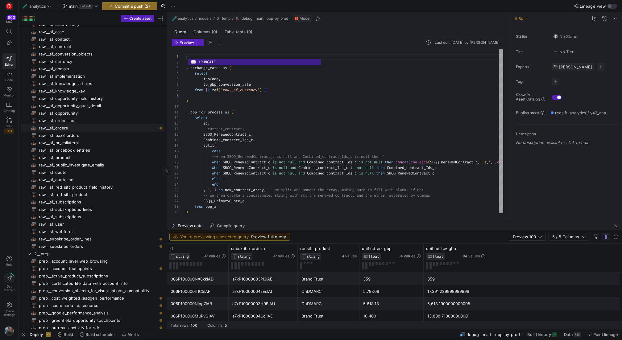
click at [88, 126] on span "raw__sf_orders​​​​​​​​​​" at bounding box center [98, 128] width 118 height 7
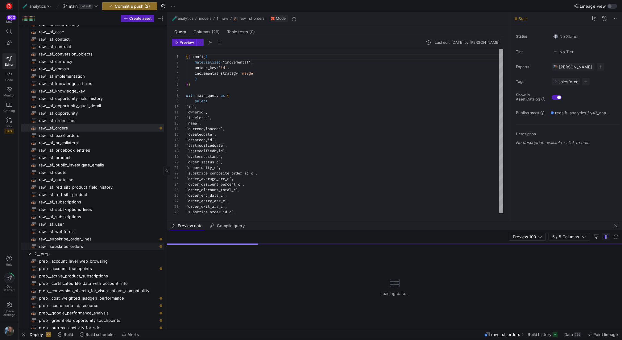
click at [86, 245] on span "raw__subskribe_orders​​​​​​​​​​" at bounding box center [98, 246] width 118 height 7
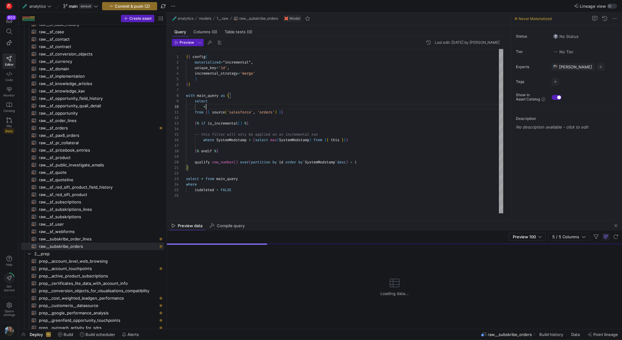
click at [209, 107] on div "{ { config ( materialized = "incremental" , unique_key = 'id' , incremental_str…" at bounding box center [344, 131] width 317 height 165
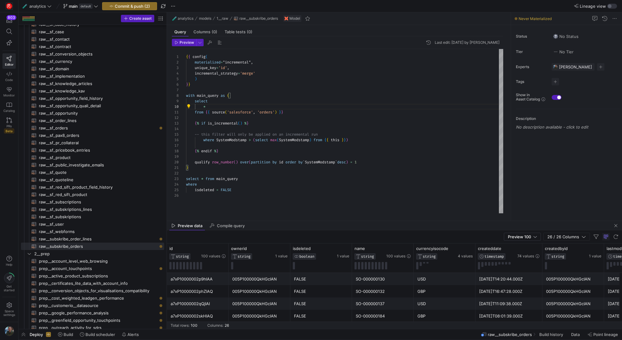
click at [190, 105] on div "1 2 3 4 5 6 7 8 9 10 11 12 13 14 15 16 17 18 19 20 21 22 23 24 25 26 { { config…" at bounding box center [337, 131] width 331 height 165
click at [225, 124] on span "Expand columns" at bounding box center [218, 122] width 36 height 7
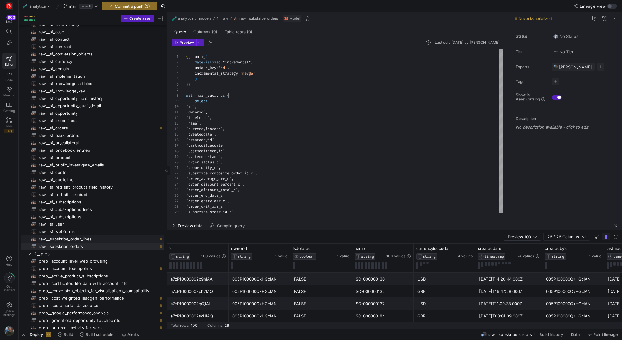
click at [98, 240] on span "raw__subskribe_order_lines​​​​​​​​​​" at bounding box center [98, 239] width 118 height 7
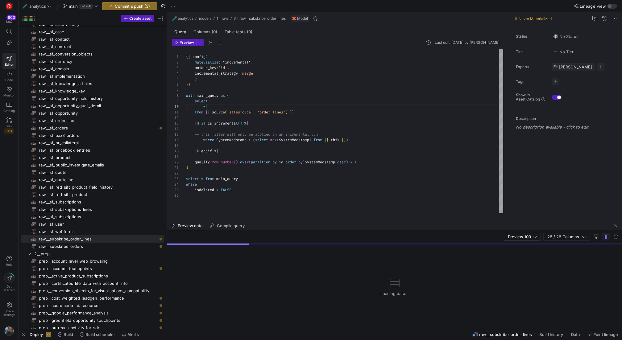
click at [213, 107] on div "{ { config ( materialized = "incremental" , unique_key = 'id' , incremental_str…" at bounding box center [344, 131] width 317 height 165
click at [190, 107] on div "1 2 3 4 5 6 7 8 9 10 11 12 13 14 15 16 17 18 19 20 21 22 23 24 25 26 { { config…" at bounding box center [337, 131] width 331 height 165
click at [212, 122] on span "Expand columns" at bounding box center [218, 122] width 36 height 7
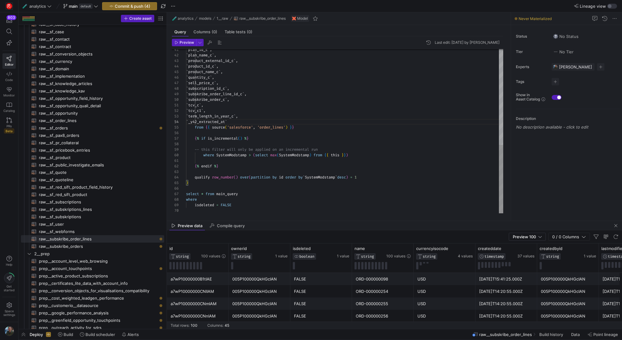
scroll to position [17, 60]
click at [102, 118] on span "raw__sf_order_lines​​​​​​​​​​" at bounding box center [98, 120] width 118 height 7
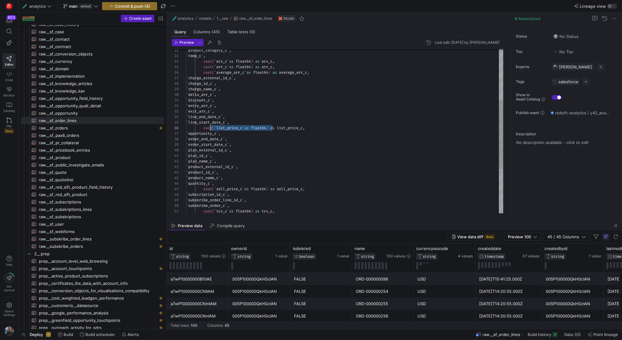
scroll to position [28, 18]
drag, startPoint x: 274, startPoint y: 128, endPoint x: 203, endPoint y: 130, distance: 70.4
click at [203, 130] on div "` plan_id_c ` , ` plan_name_c ` , ` product_external_id_c ` , ` product_id_c ` …" at bounding box center [344, 123] width 317 height 394
click at [241, 89] on div "` plan_id_c ` , ` plan_name_c ` , ` product_external_id_c ` , ` product_id_c ` …" at bounding box center [344, 123] width 317 height 394
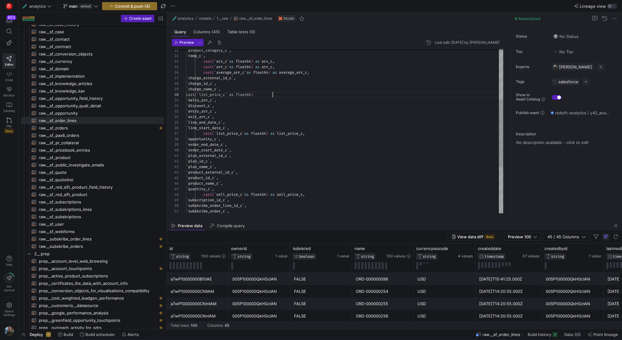
scroll to position [50, 87]
click at [218, 101] on div "` plan_id_c ` , ` plan_name_c ` , ` product_external_id_c ` , ` product_id_c ` …" at bounding box center [344, 125] width 317 height 399
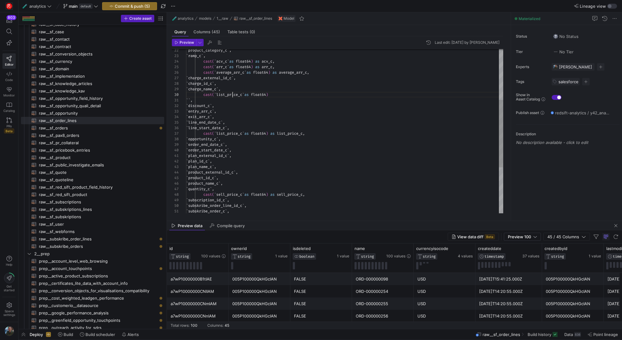
click at [233, 94] on div "` plan_id_c ` , ` plan_name_c ` , ` product_external_id_c ` , ` product_id_c ` …" at bounding box center [344, 125] width 317 height 399
drag, startPoint x: 223, startPoint y: 100, endPoint x: 178, endPoint y: 100, distance: 44.4
click at [186, 100] on div "` plan_id_c ` , ` plan_name_c ` , ` product_external_id_c ` , ` product_id_c ` …" at bounding box center [344, 125] width 317 height 399
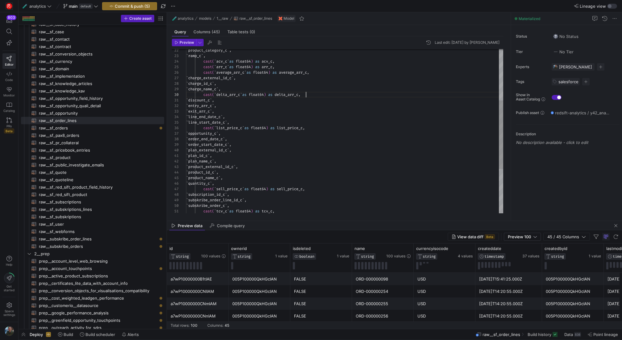
scroll to position [50, 120]
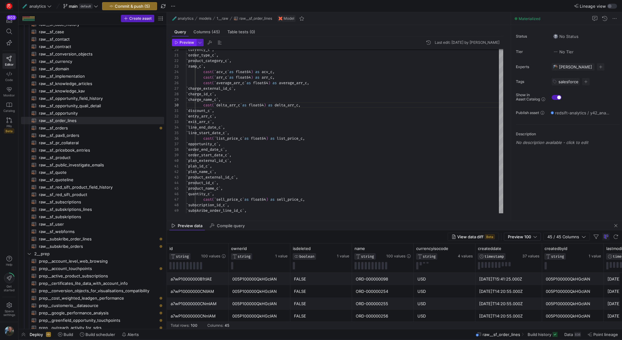
type textarea "`order_type_c`, `product_category_c`, `ramp_c`, cast(`acv_c` as float64) as acv…"
click at [186, 43] on span "Preview" at bounding box center [187, 42] width 15 height 4
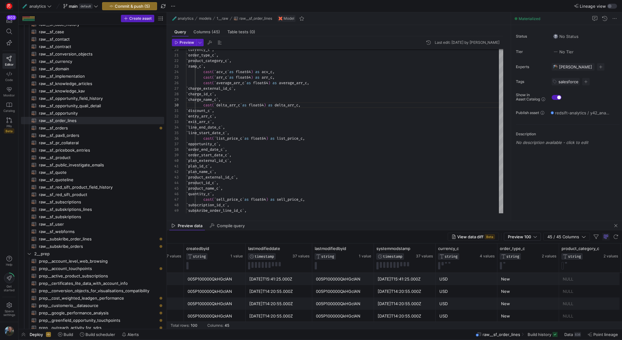
scroll to position [0, 795]
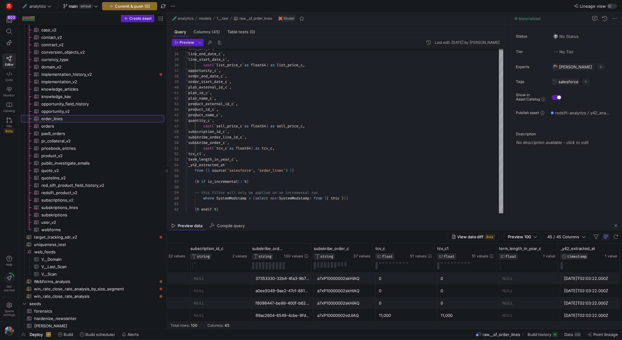
click at [111, 116] on span "order_lines​​​​​​​​​" at bounding box center [99, 118] width 116 height 7
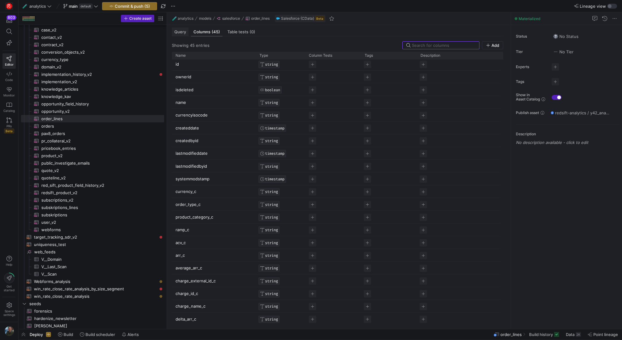
click at [176, 32] on span "Query" at bounding box center [180, 32] width 12 height 4
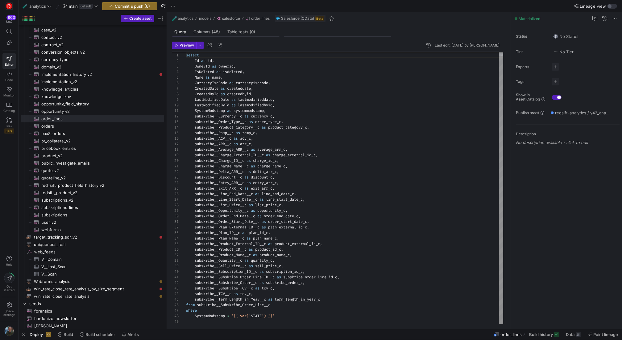
type textarea "subskribe__Charge_Name__c as charge_name_c, subskribe__Delta_ARR__c as delta_ar…"
click at [271, 176] on div "select Id as id , OwnerId as ownerid , IsDeleted as isdeleted , Name as name , …" at bounding box center [344, 186] width 317 height 277
click at [265, 288] on div "select Id as id , OwnerId as ownerid , IsDeleted as isdeleted , Name as name , …" at bounding box center [344, 186] width 317 height 277
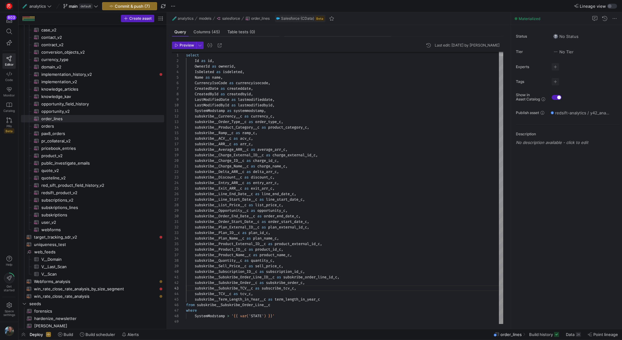
click at [273, 289] on div "select Id as id , OwnerId as ownerid , IsDeleted as isdeleted , Name as name , …" at bounding box center [344, 186] width 317 height 277
type textarea "subskribe__Subskribe_Order_Line_ID__c as subskribe_order_line_id_c, subskribe__…"
click at [340, 290] on div "select Id as id , OwnerId as ownerid , IsDeleted as isdeleted , Name as name , …" at bounding box center [344, 186] width 317 height 277
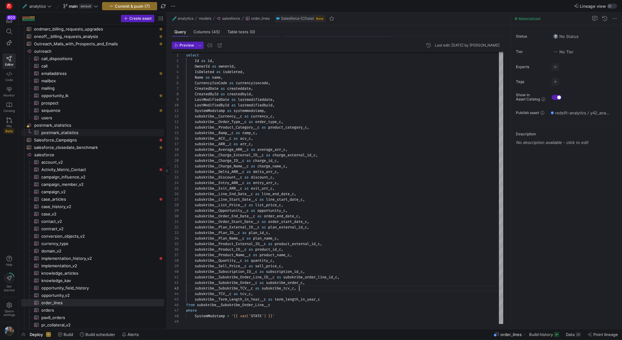
scroll to position [0, 0]
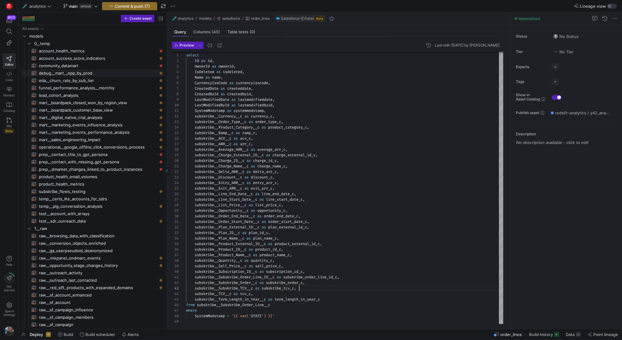
click at [96, 73] on span "debug__mart__opp_by_prod​​​​​​​​​​" at bounding box center [98, 73] width 118 height 7
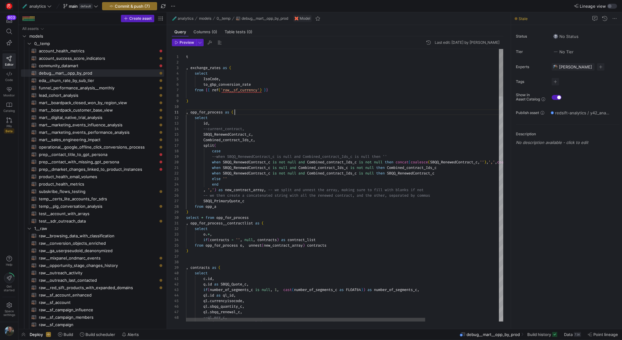
type textarea "t , exchange_rates as ( select IsoCode, to_gbp_conversion_rate from {{ ref('raw…"
click at [140, 6] on span "Commit & push (7)" at bounding box center [132, 6] width 35 height 5
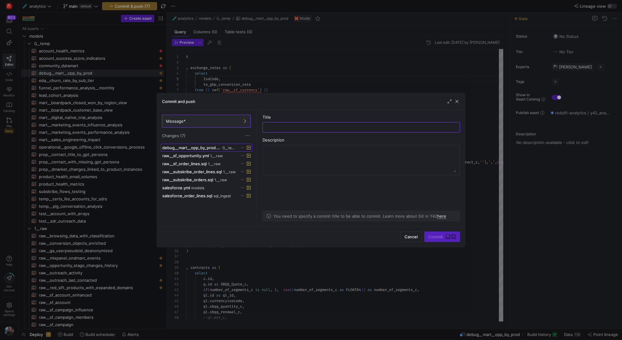
click at [204, 146] on span "debug__mart__opp_by_prod.sql" at bounding box center [191, 147] width 59 height 5
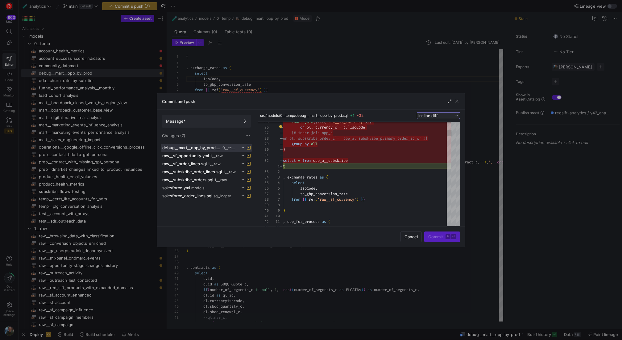
click at [443, 114] on div "in-line diff" at bounding box center [436, 115] width 35 height 5
click at [431, 131] on mat-option "side-by-side diff" at bounding box center [439, 135] width 42 height 10
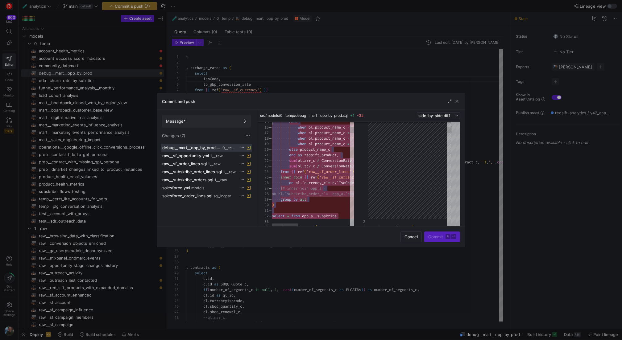
type textarea "{{ config(materialized="table") }} with opp_a as ( select subskribe_primary_ord…"
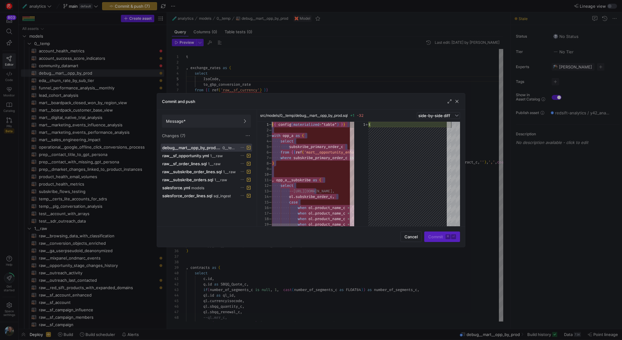
drag, startPoint x: 340, startPoint y: 197, endPoint x: 267, endPoint y: 104, distance: 118.5
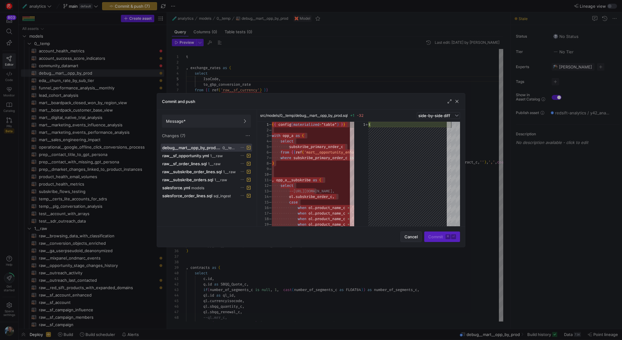
click at [415, 236] on span "Cancel" at bounding box center [411, 237] width 13 height 5
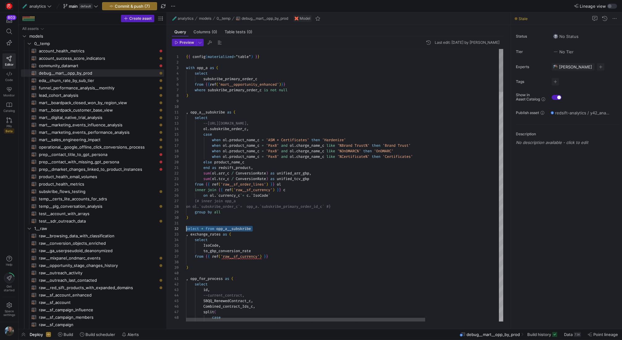
drag, startPoint x: 264, startPoint y: 228, endPoint x: 174, endPoint y: 229, distance: 89.2
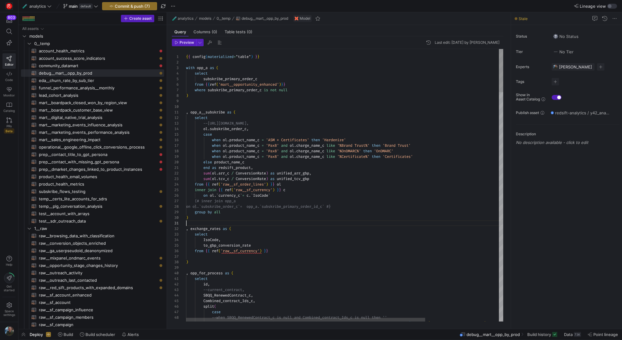
drag, startPoint x: 295, startPoint y: 91, endPoint x: 196, endPoint y: 92, distance: 99.1
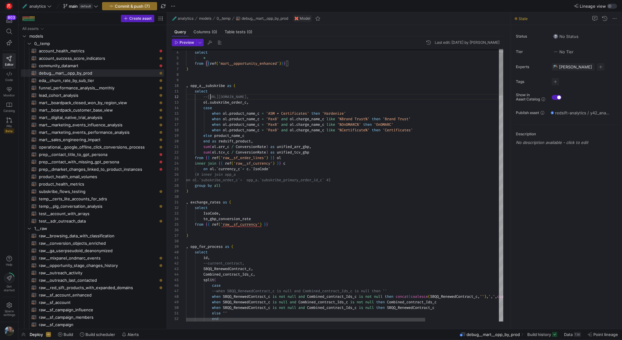
scroll to position [6, 24]
drag, startPoint x: 357, startPoint y: 179, endPoint x: 182, endPoint y: 176, distance: 175.0
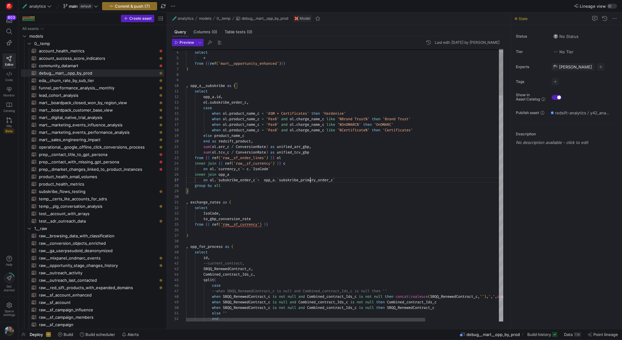
scroll to position [33, 151]
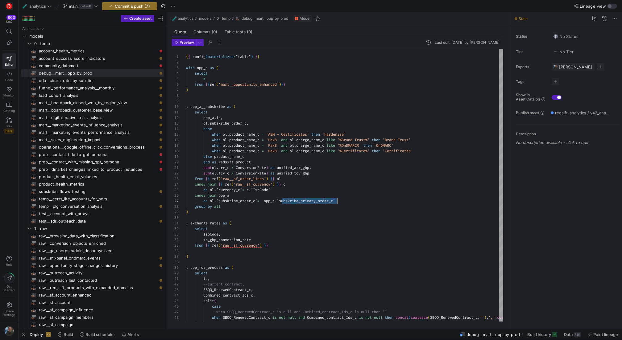
type textarea "sum(ol.arr_c / ConversionRate) as unified_arr_gbp, sum(ol.tcv_c / ConversionRat…"
